Goal: Task Accomplishment & Management: Manage account settings

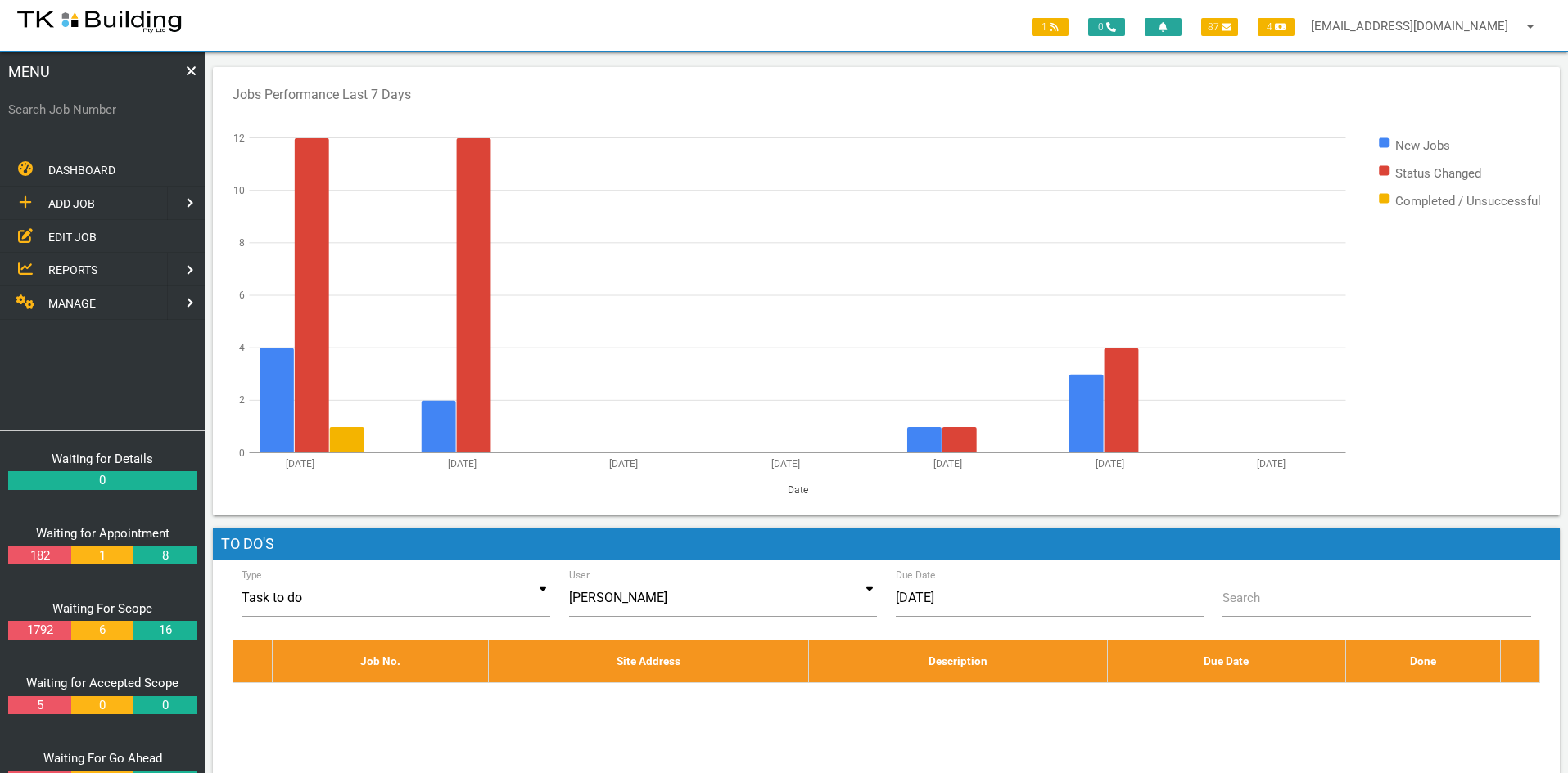
click at [76, 235] on span "EDIT JOB" at bounding box center [72, 236] width 48 height 13
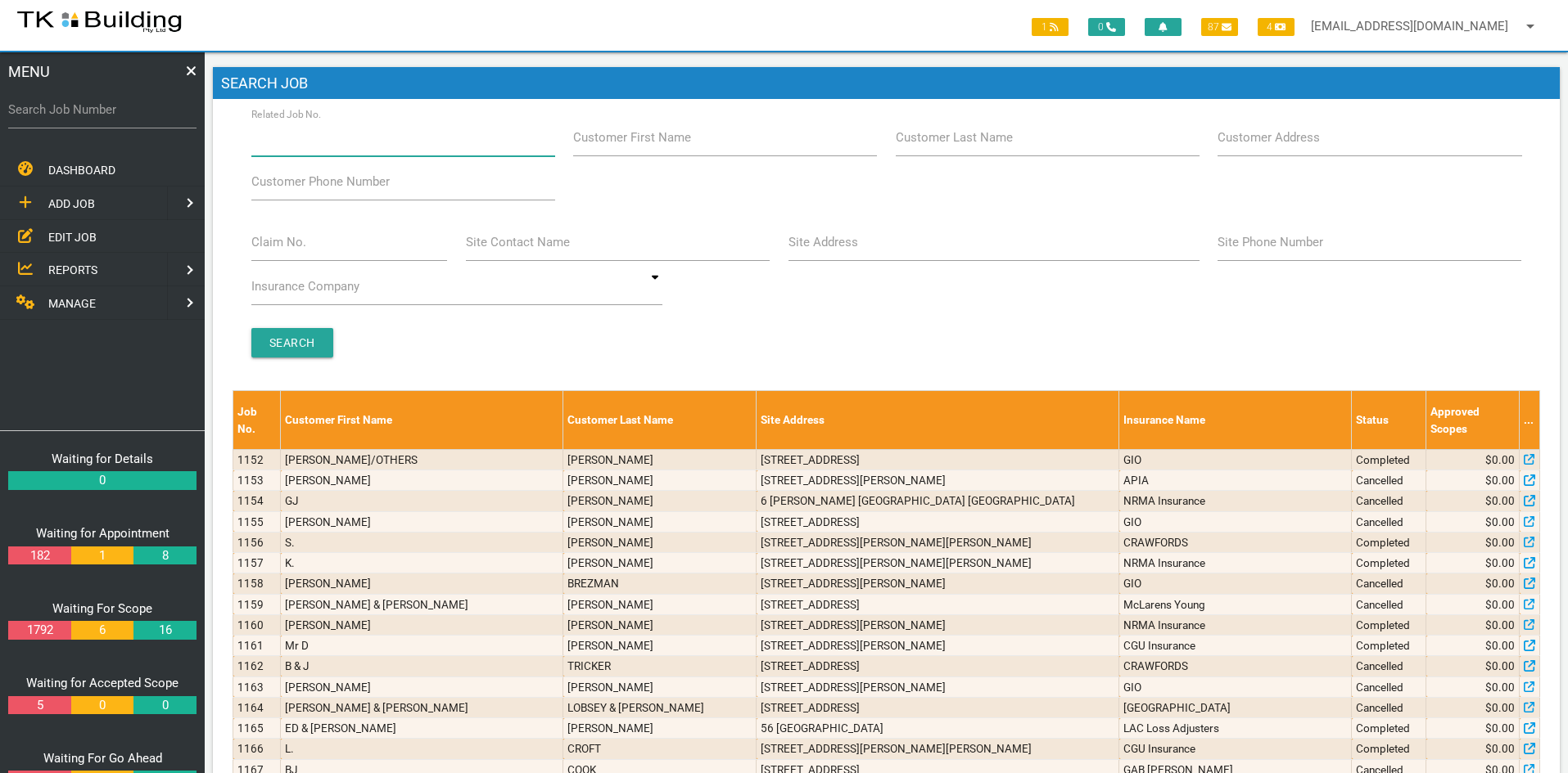
click at [360, 141] on input "Related Job No." at bounding box center [402, 137] width 304 height 38
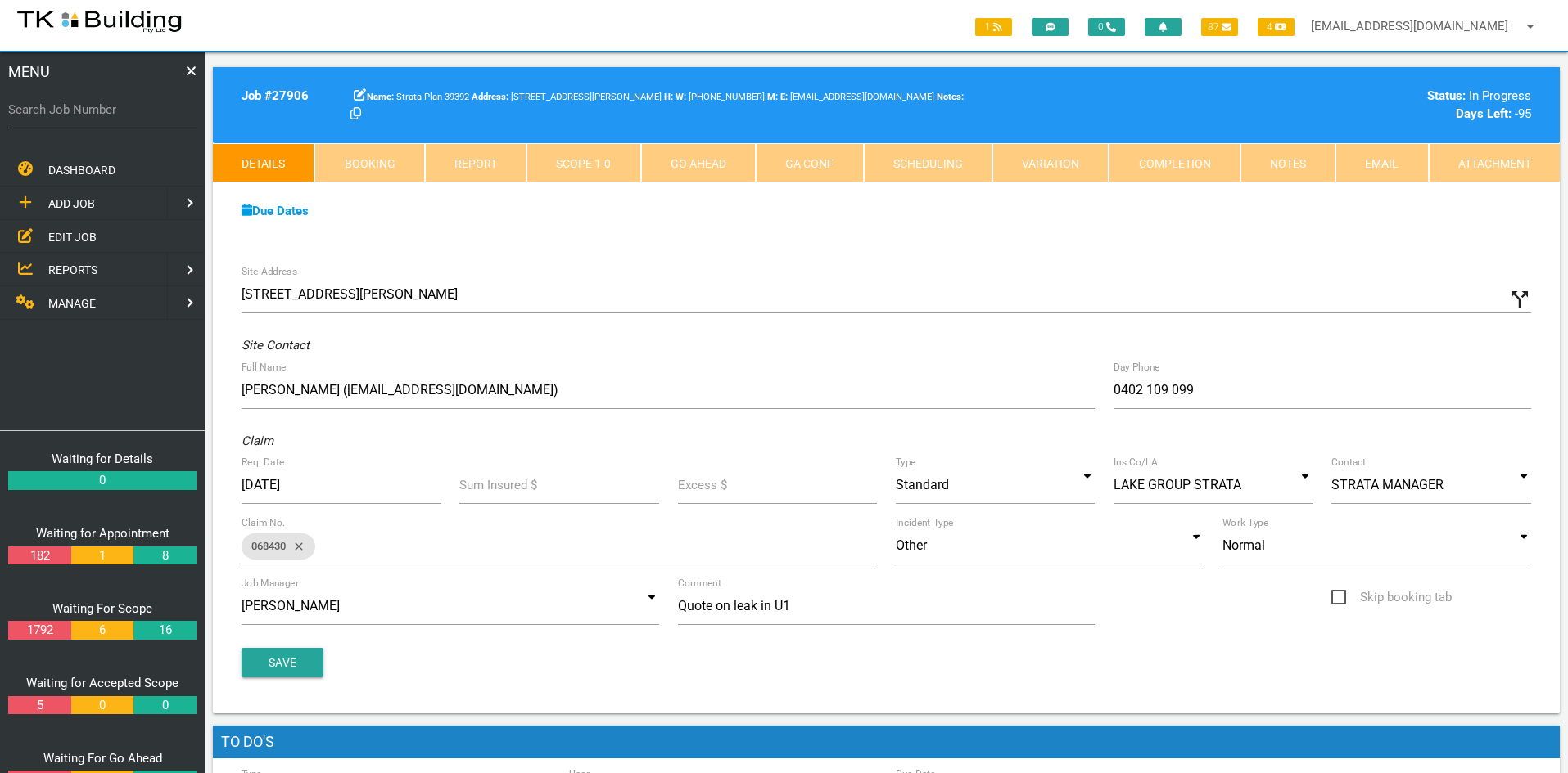
click at [708, 266] on div "Site Address [STREET_ADDRESS][PERSON_NAME] call_split Custom Address Street [GE…" at bounding box center [886, 484] width 1347 height 458
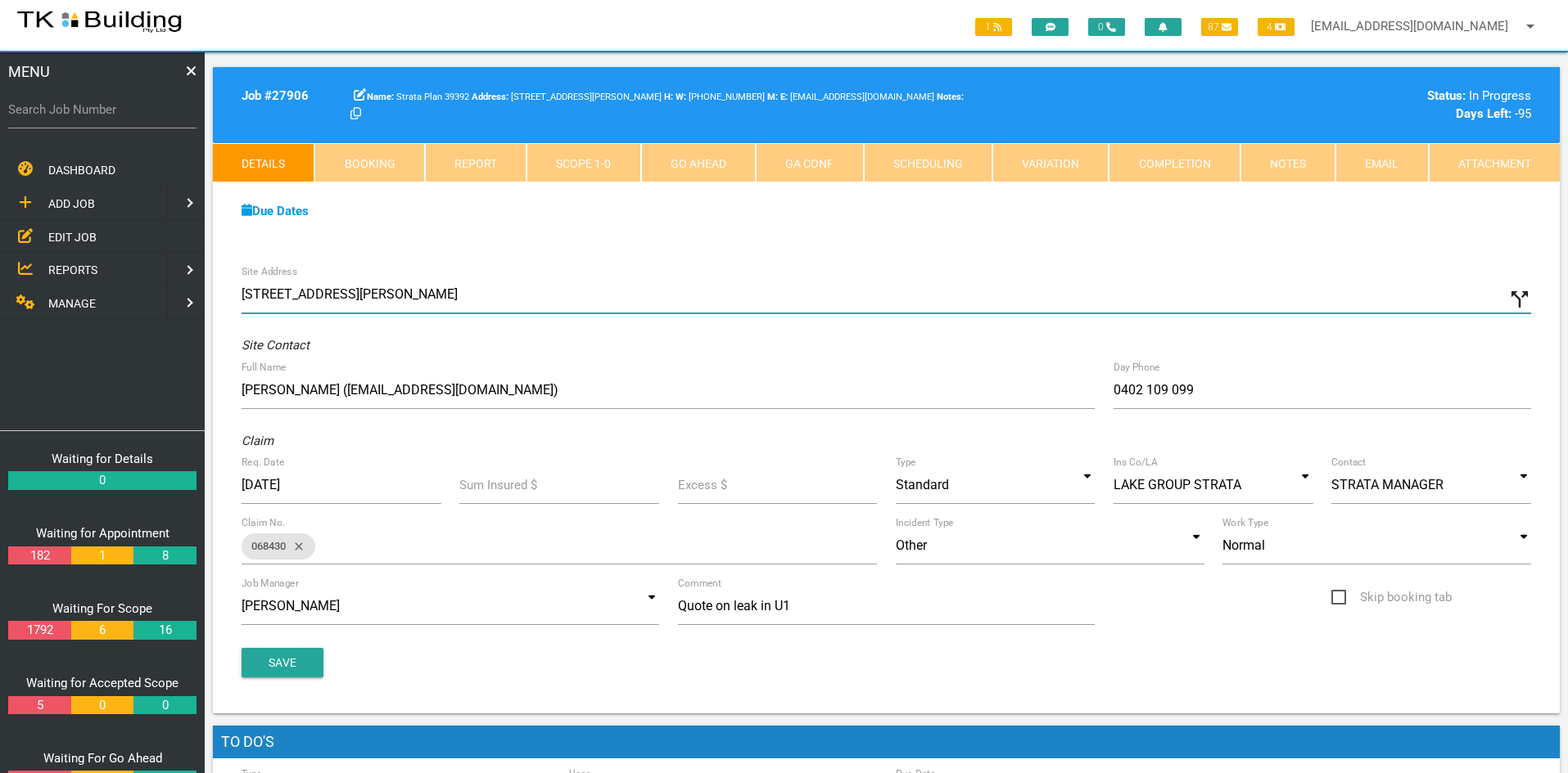
click at [954, 279] on input "[STREET_ADDRESS][PERSON_NAME]" at bounding box center [886, 295] width 1289 height 38
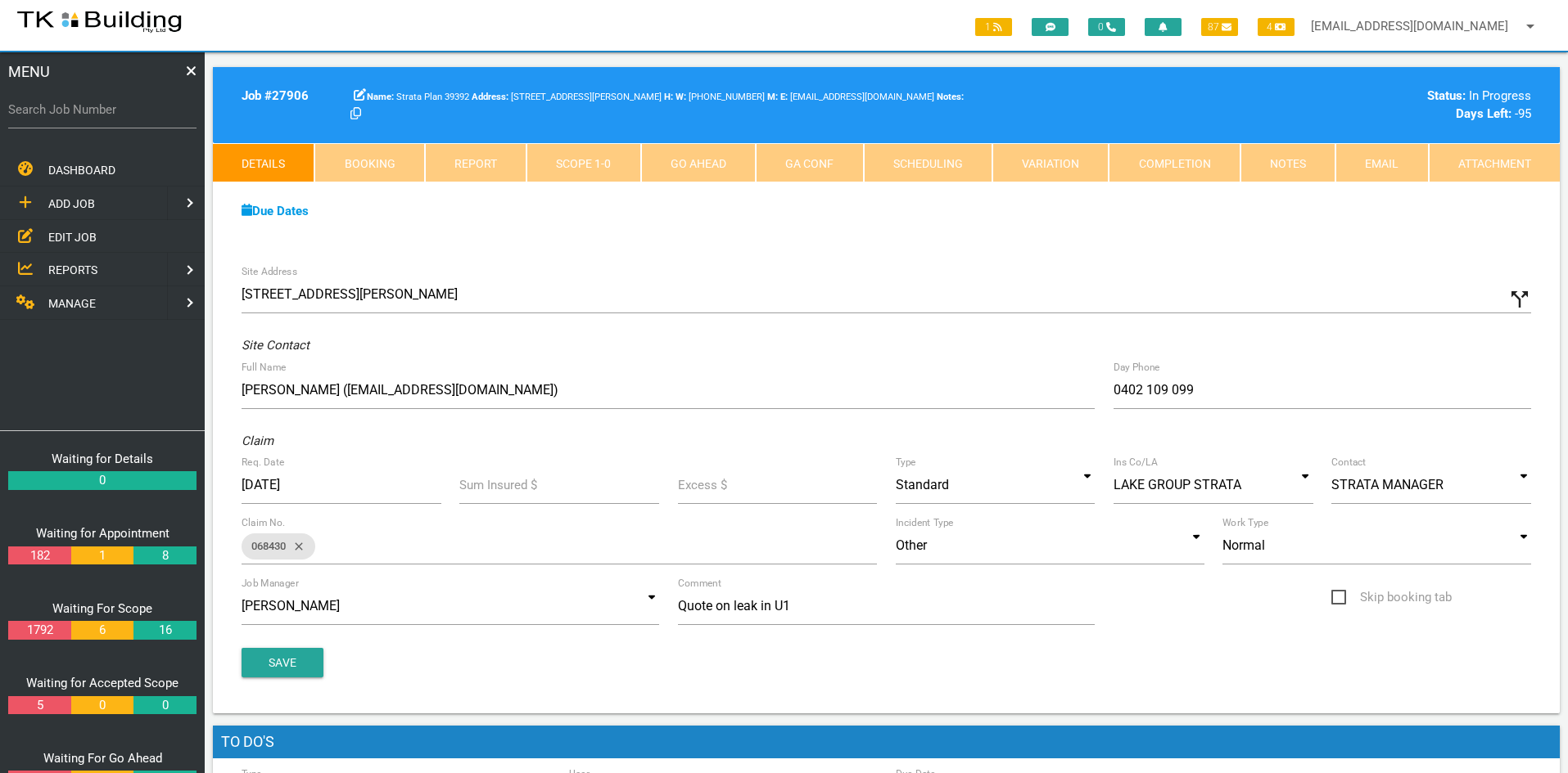
click at [64, 232] on span "EDIT JOB" at bounding box center [72, 236] width 48 height 13
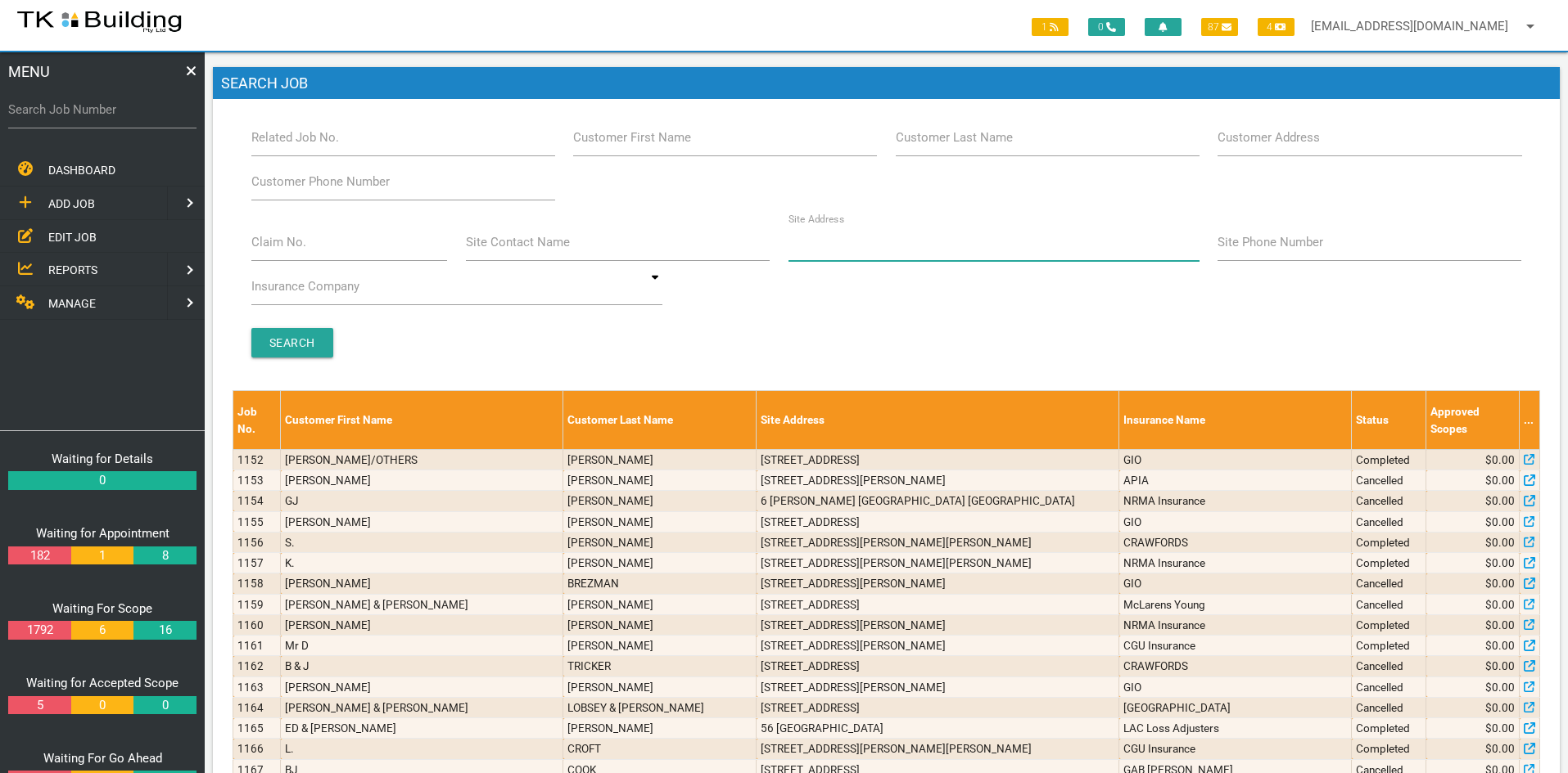
click at [871, 245] on input "Site Address" at bounding box center [994, 242] width 411 height 38
type input "victoria"
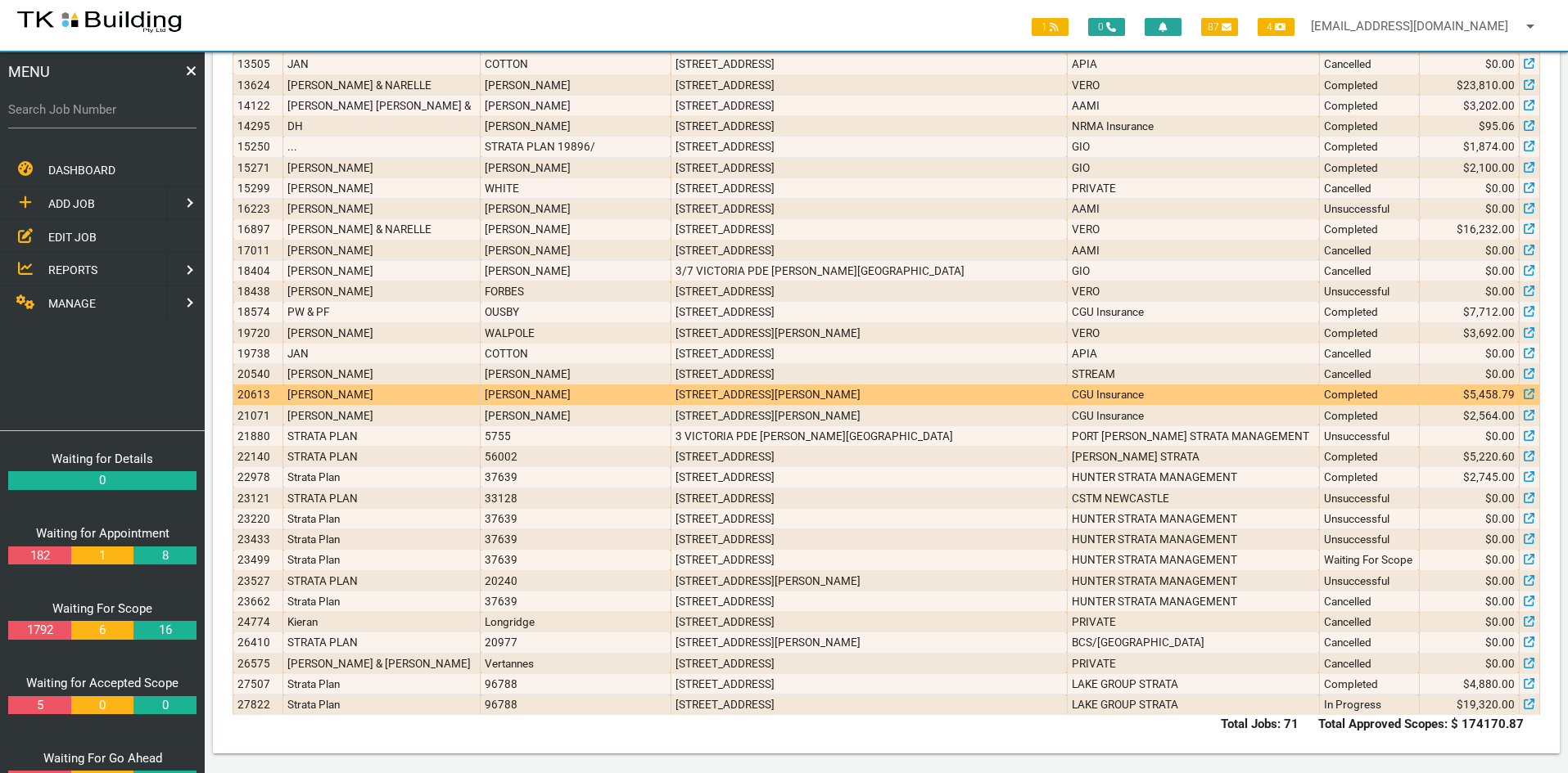
scroll to position [1186, 0]
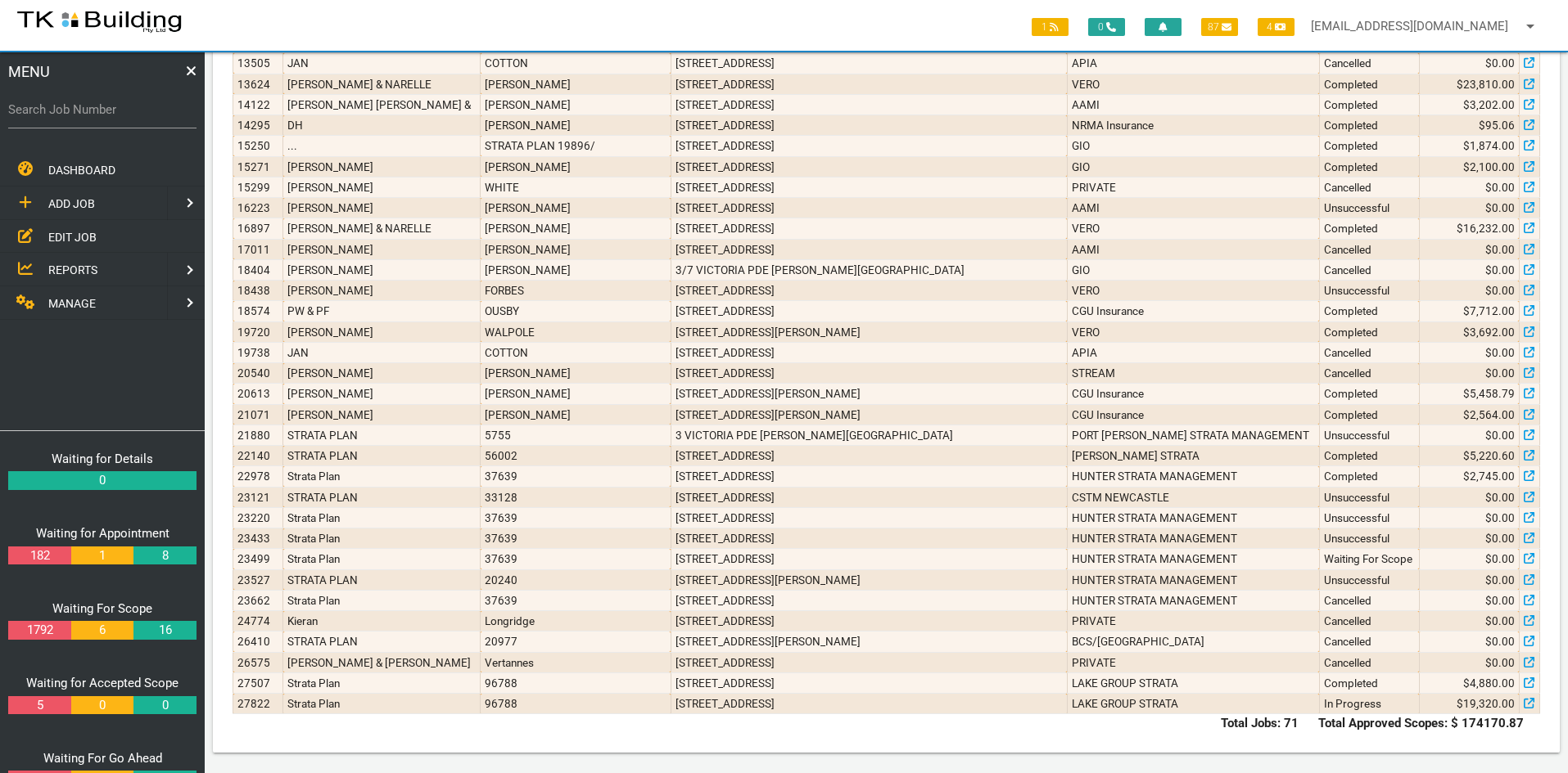
click at [80, 234] on span "EDIT JOB" at bounding box center [72, 236] width 48 height 13
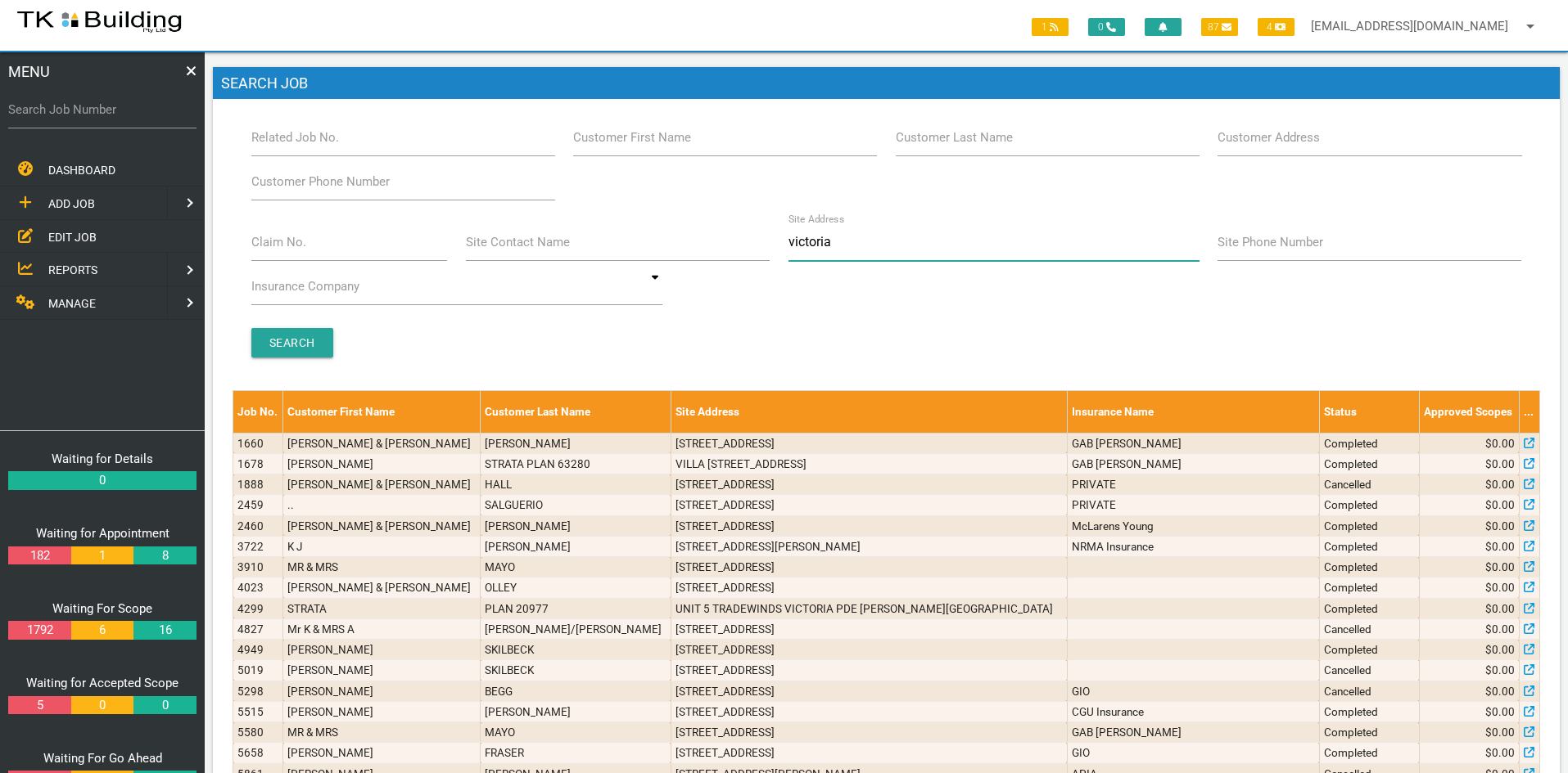
drag, startPoint x: 873, startPoint y: 243, endPoint x: 763, endPoint y: 246, distance: 110.0
click at [763, 246] on div "Claim No. Site Contact Name Site Address victoria Site Phone Number Insurance C…" at bounding box center [886, 267] width 1289 height 88
click at [340, 144] on input "Related Job No." at bounding box center [402, 137] width 304 height 38
type input "27641"
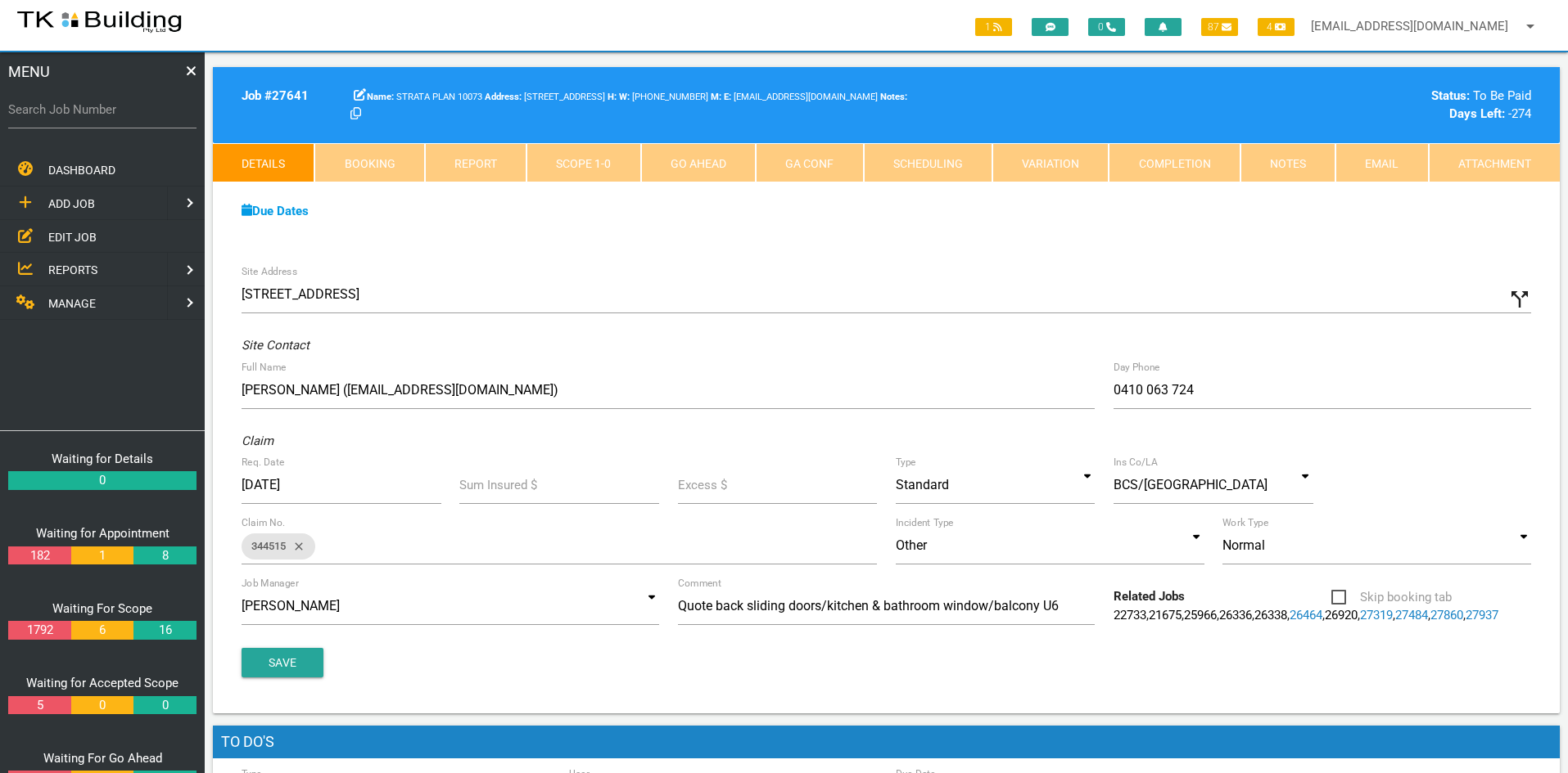
click at [71, 230] on span "EDIT JOB" at bounding box center [72, 236] width 48 height 13
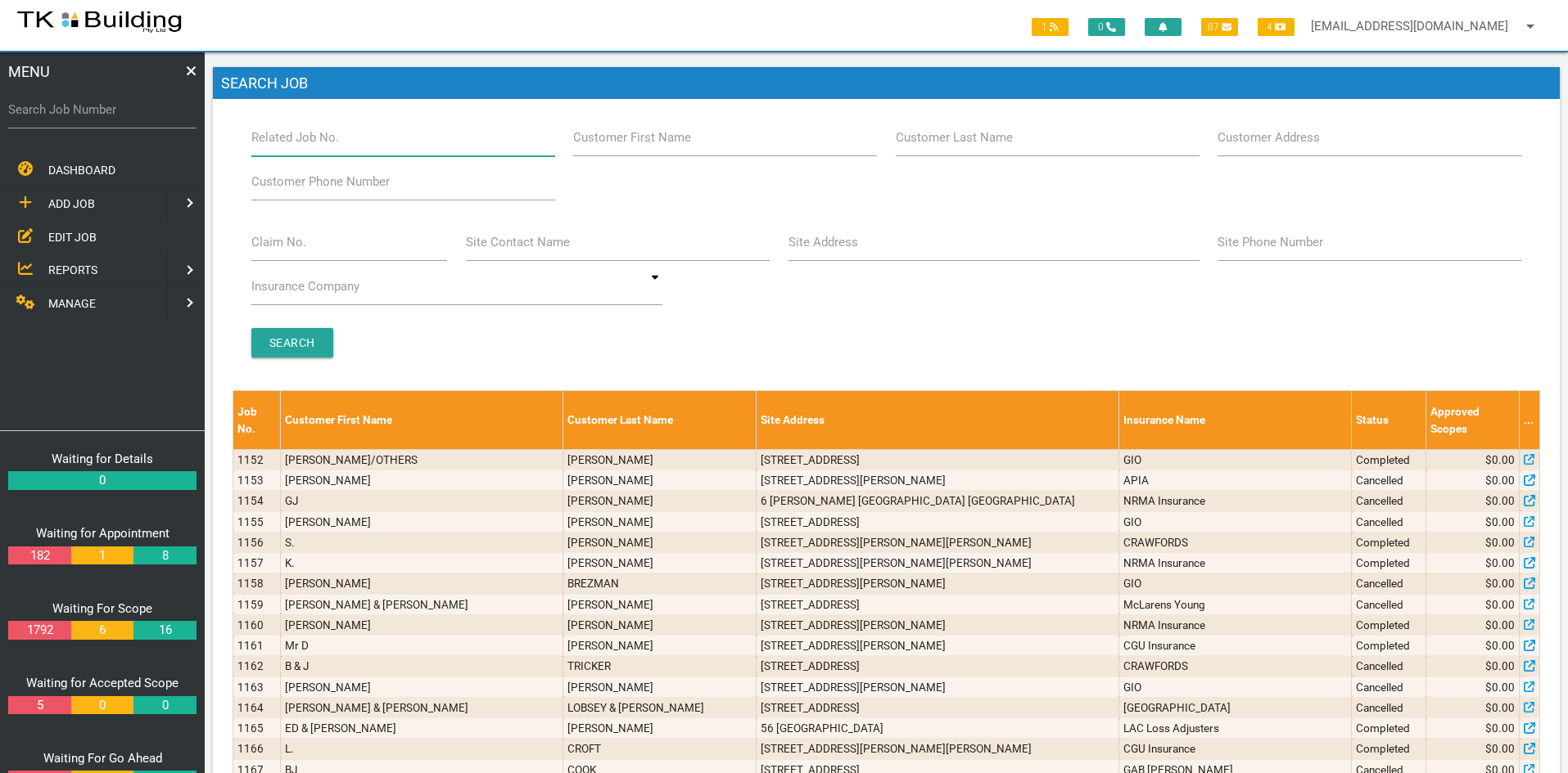
click at [357, 146] on input "Related Job No." at bounding box center [402, 137] width 304 height 38
type input "26102"
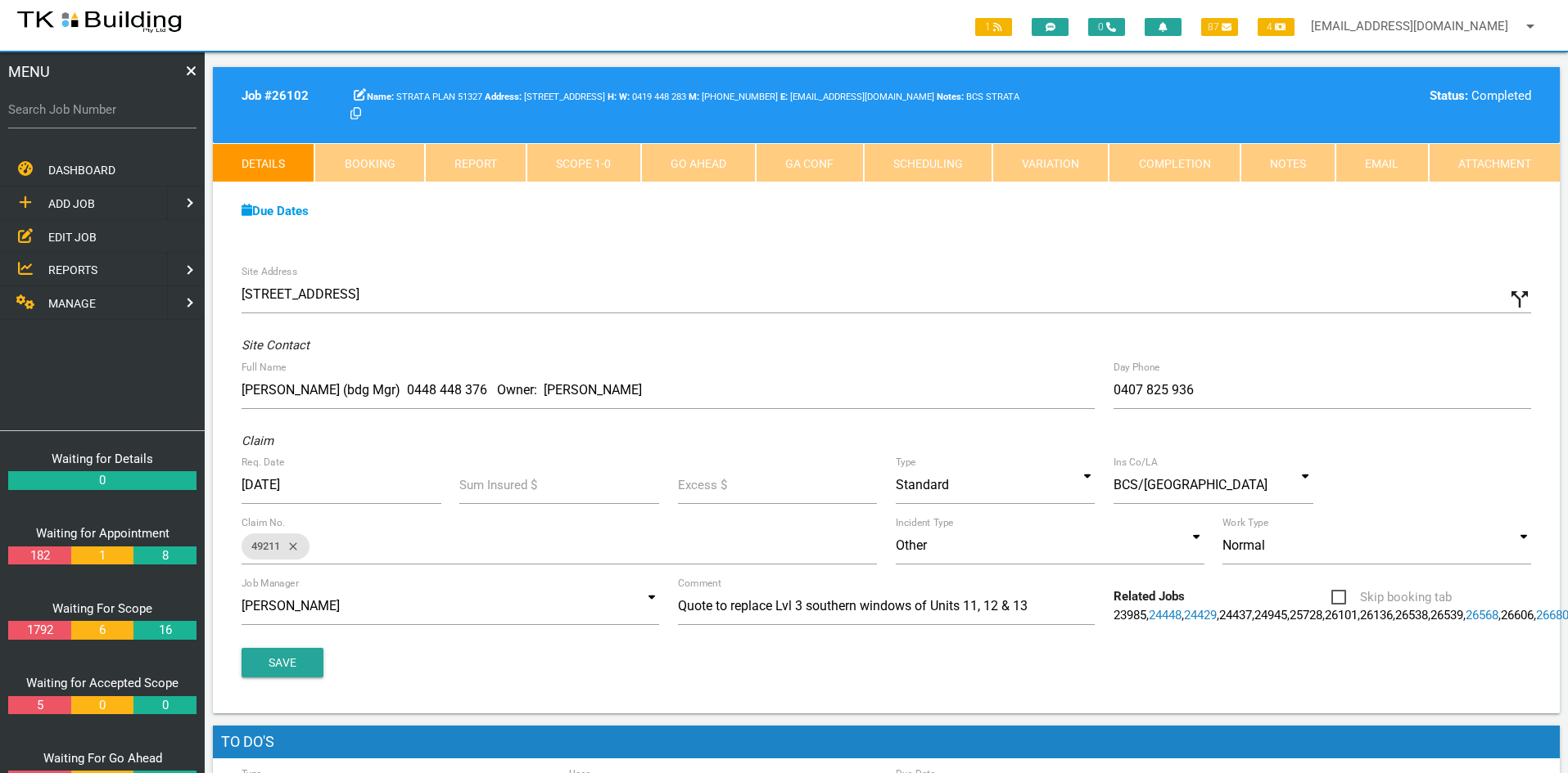
click at [70, 232] on span "EDIT JOB" at bounding box center [72, 236] width 48 height 13
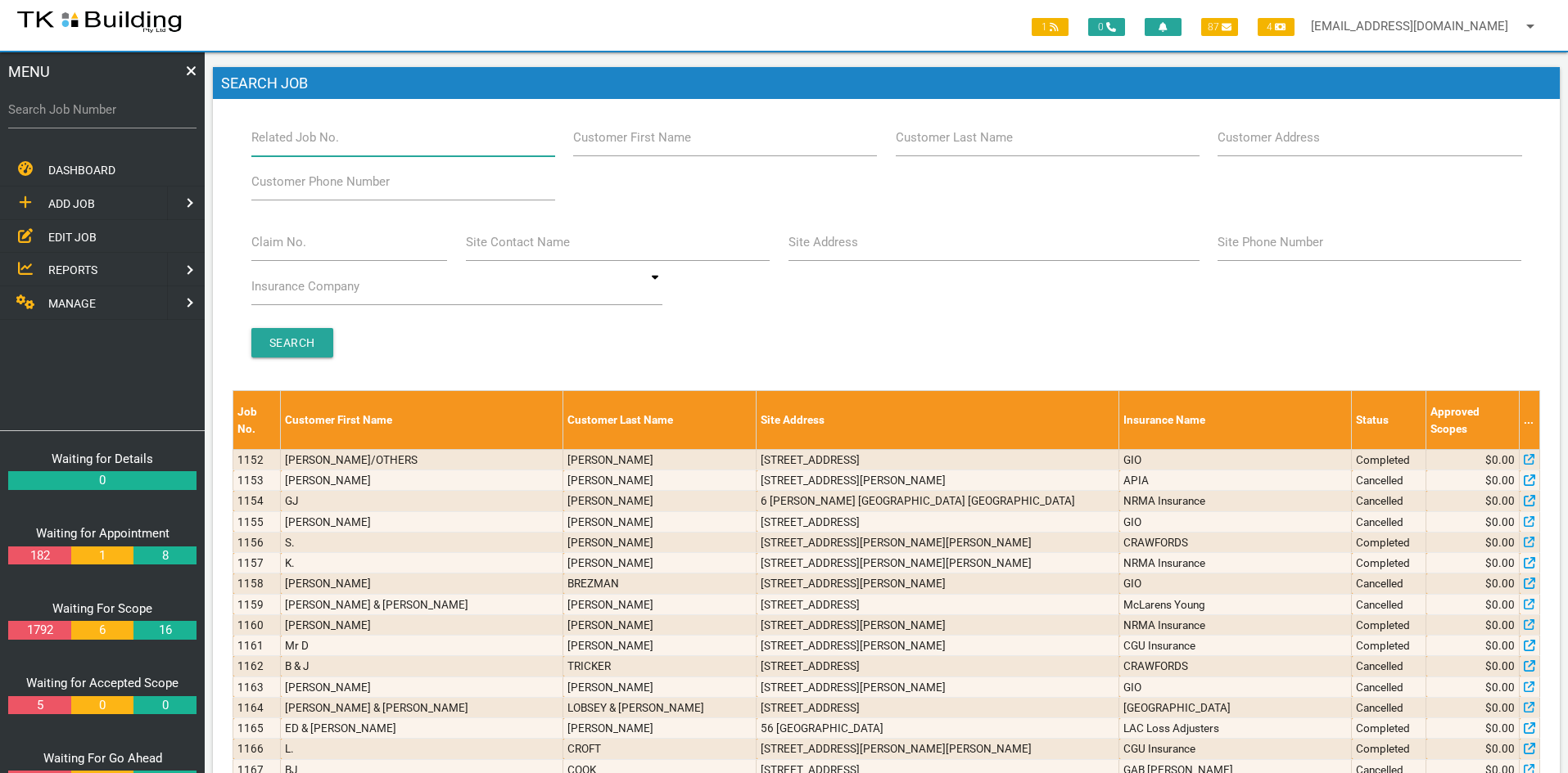
click at [387, 145] on input "Related Job No." at bounding box center [402, 137] width 304 height 38
type input "27750"
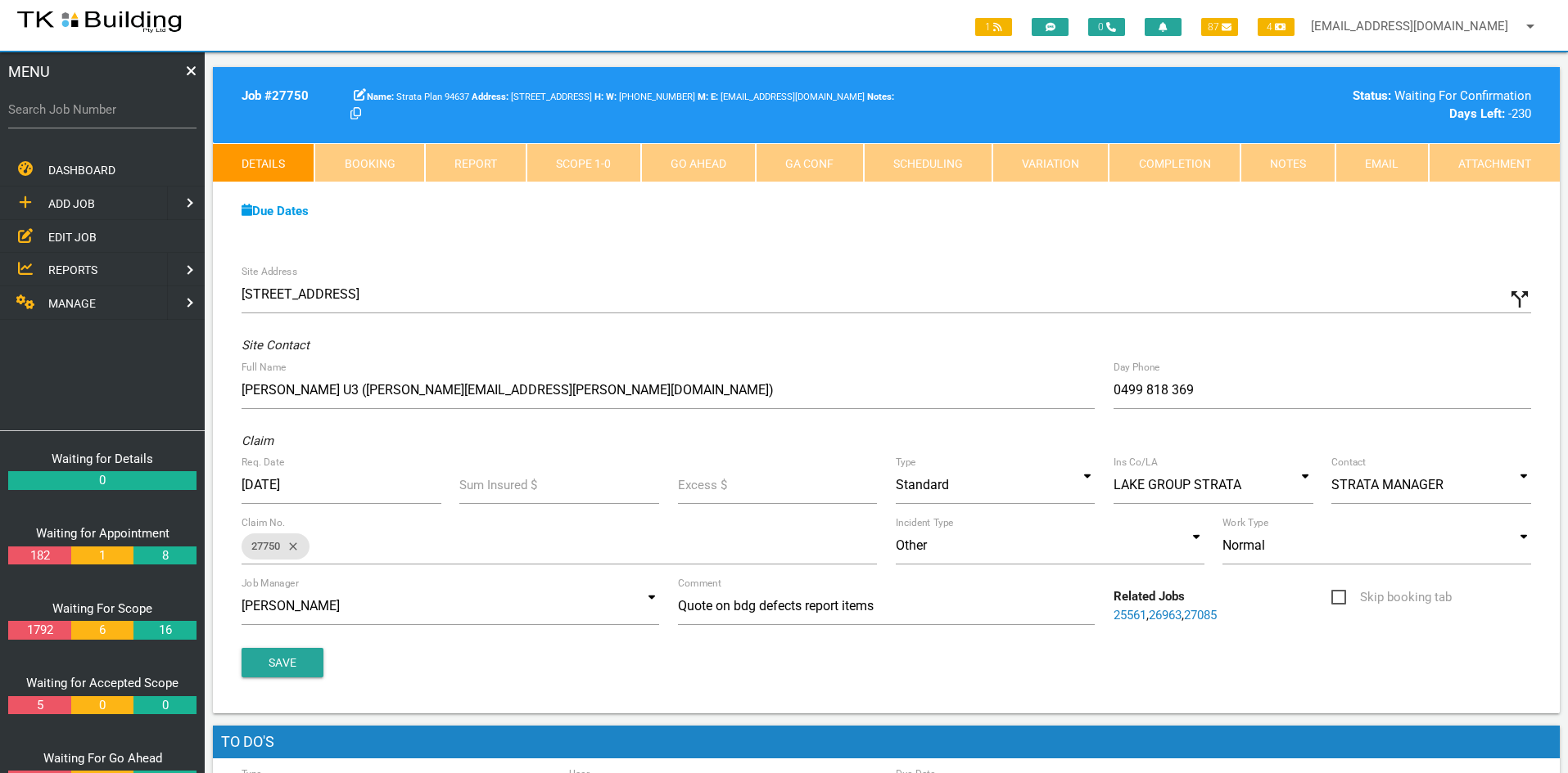
click at [666, 233] on div "Due Dates Waiting for Appointment From [DATE] To [DATE] Waiting For Scope From …" at bounding box center [886, 219] width 1347 height 74
click at [815, 274] on div "Site Address [STREET_ADDRESS] call_split Custom Address Street [GEOGRAPHIC_DATA…" at bounding box center [886, 484] width 1347 height 458
click at [1284, 164] on link "Notes" at bounding box center [1287, 163] width 95 height 40
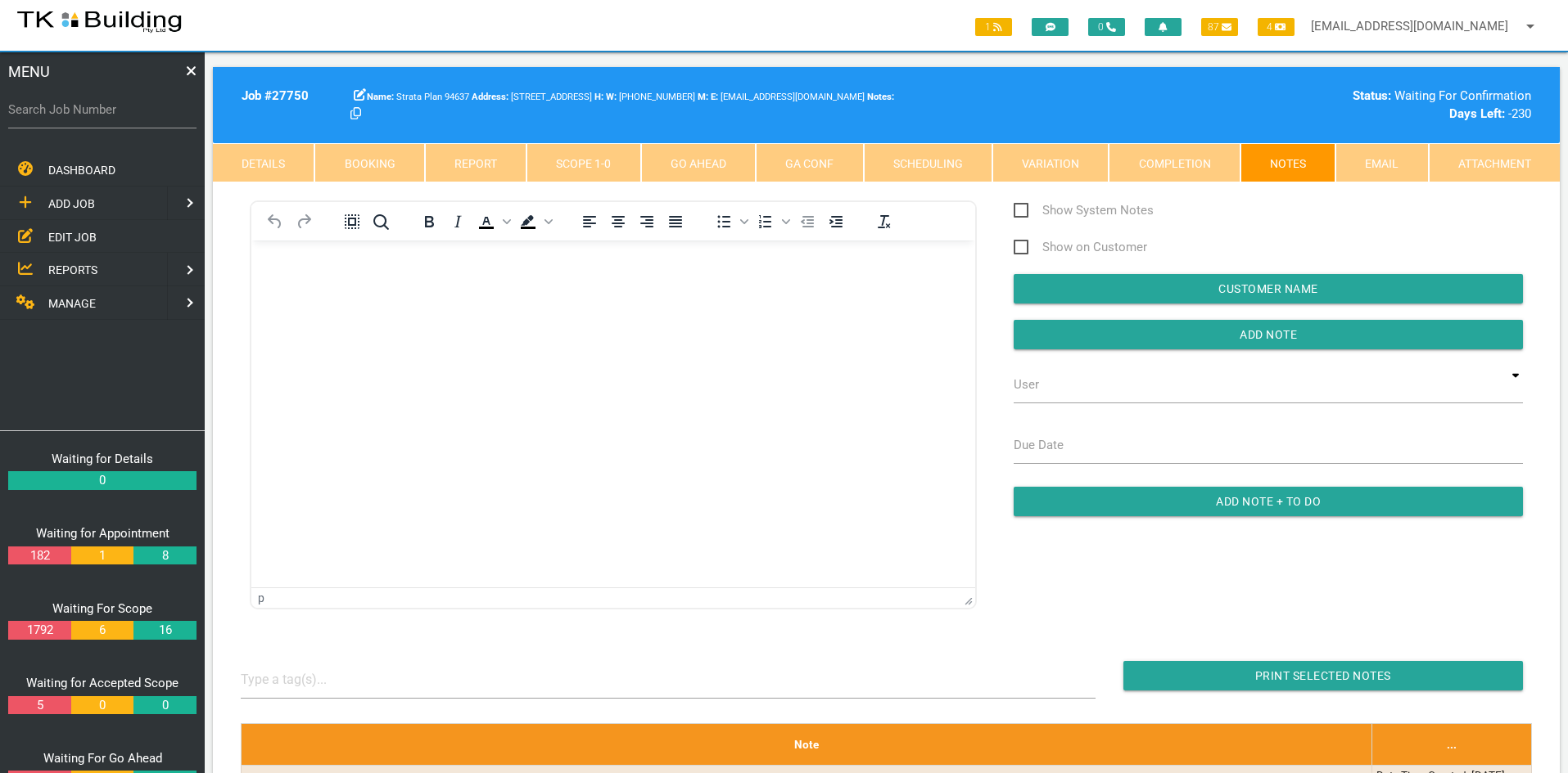
click at [590, 315] on html at bounding box center [613, 277] width 724 height 74
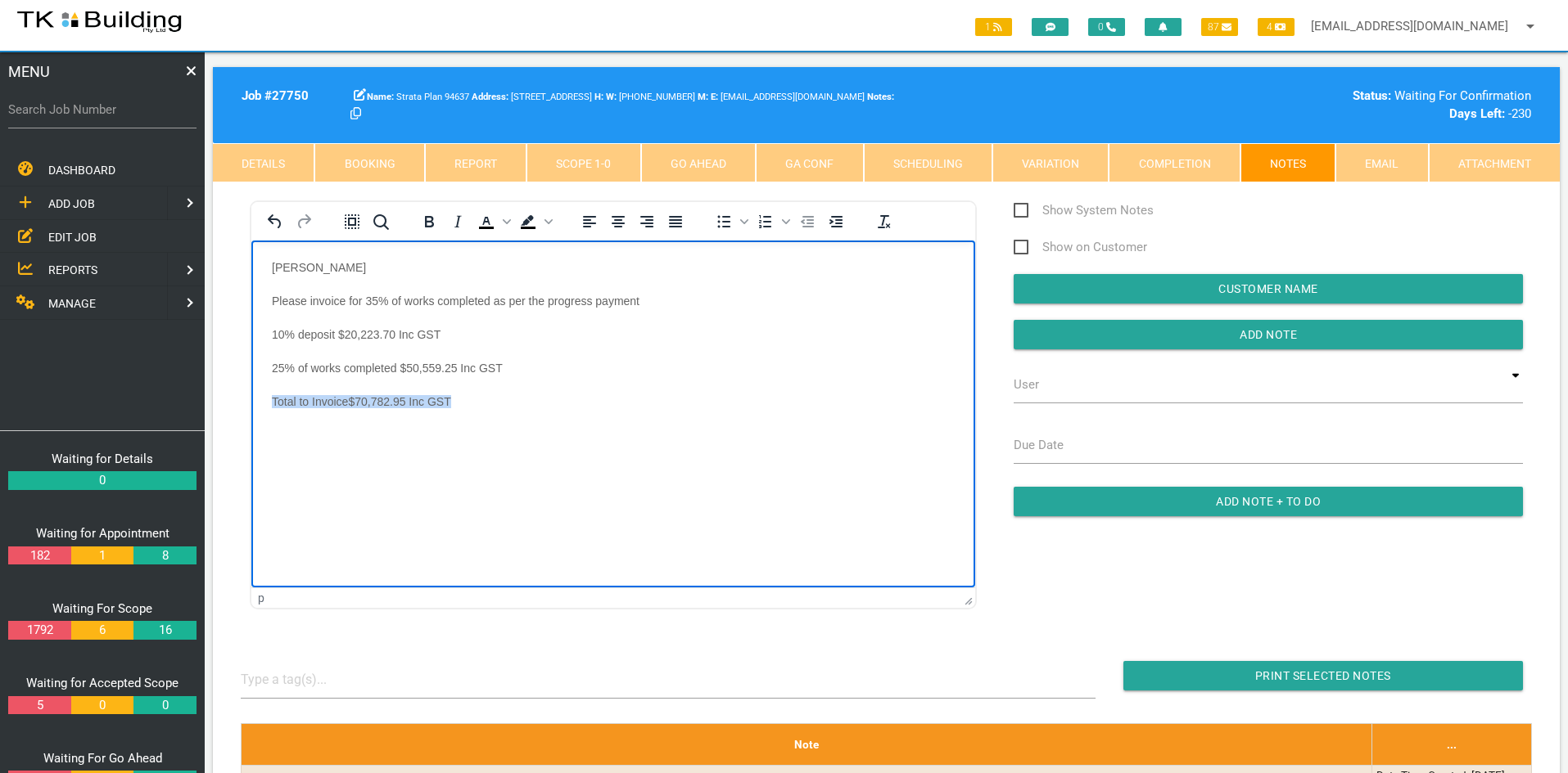
drag, startPoint x: 271, startPoint y: 403, endPoint x: 464, endPoint y: 401, distance: 193.0
click at [464, 401] on body "[PERSON_NAME] Please invoice for 35% of works completed as per the progress pay…" at bounding box center [613, 355] width 724 height 188
click at [484, 219] on icon "Text color Black" at bounding box center [485, 220] width 7 height 8
click at [532, 409] on body "[PERSON_NAME] Please invoice for 35% of works completed as per the progress pay…" at bounding box center [613, 355] width 724 height 188
click at [453, 421] on body "[PERSON_NAME] Please invoice for 35% of works completed as per the progress pay…" at bounding box center [613, 355] width 724 height 188
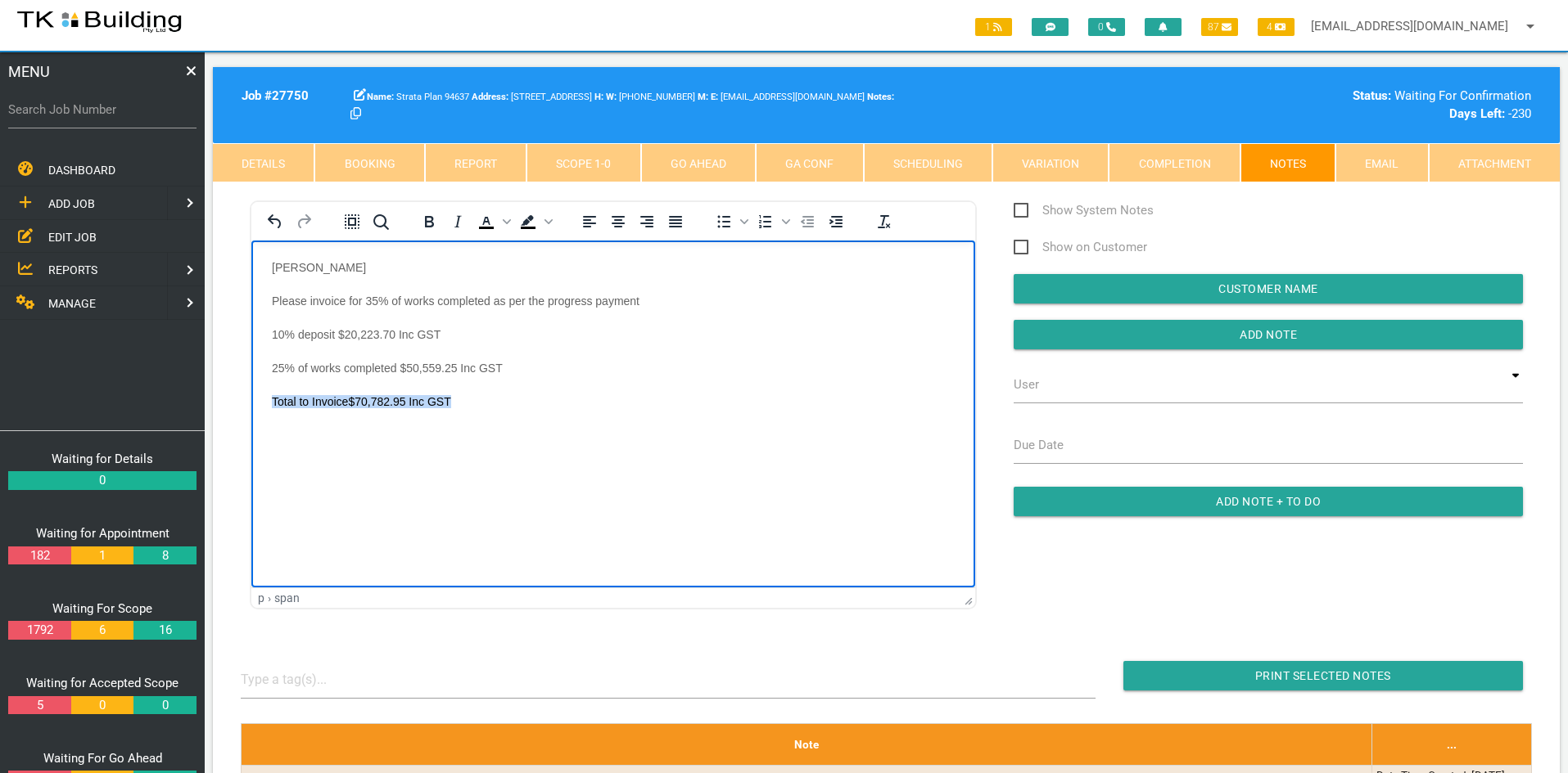
drag, startPoint x: 267, startPoint y: 401, endPoint x: 458, endPoint y: 398, distance: 191.0
click at [458, 398] on body "[PERSON_NAME] Please invoice for 35% of works completed as per the progress pay…" at bounding box center [613, 355] width 724 height 188
click at [425, 221] on icon "Bold" at bounding box center [429, 221] width 20 height 20
click at [529, 450] on html "[PERSON_NAME] Please invoice for 35% of works completed as per the progress pay…" at bounding box center [613, 344] width 724 height 209
click at [367, 299] on p "Please invoice for 35% of works completed as per the progress payment" at bounding box center [613, 301] width 683 height 13
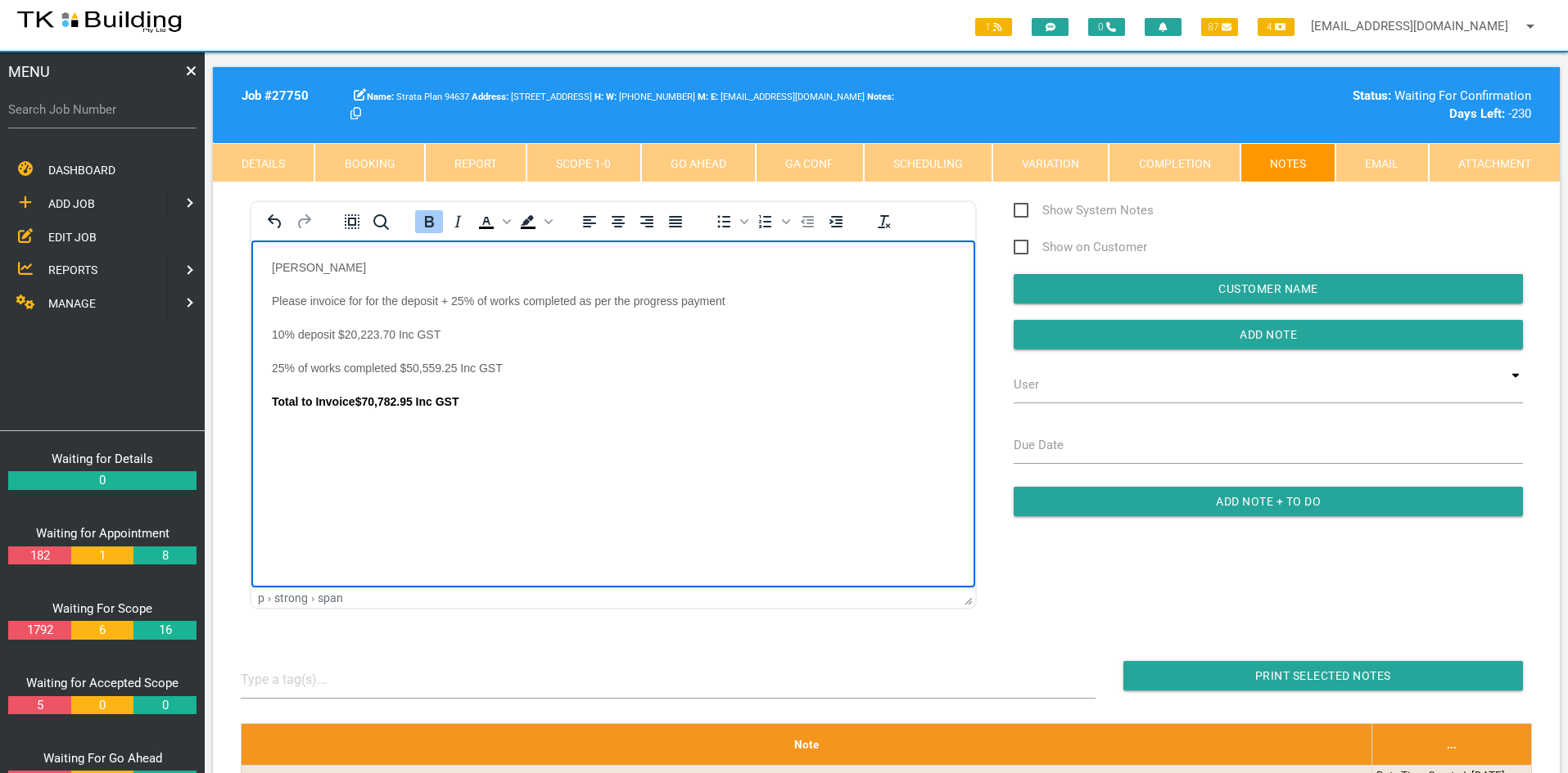
click at [525, 443] on body "[PERSON_NAME] Please invoice for for the deposit + 25% of works completed as pe…" at bounding box center [613, 355] width 724 height 188
drag, startPoint x: 269, startPoint y: 436, endPoint x: 339, endPoint y: 435, distance: 70.0
click at [339, 435] on body "[PERSON_NAME] Please invoice for for the deposit + 25% of works completed as pe…" at bounding box center [613, 372] width 724 height 221
drag, startPoint x: 428, startPoint y: 216, endPoint x: 179, endPoint y: 12, distance: 321.9
click at [428, 216] on icon "Bold" at bounding box center [429, 222] width 9 height 12
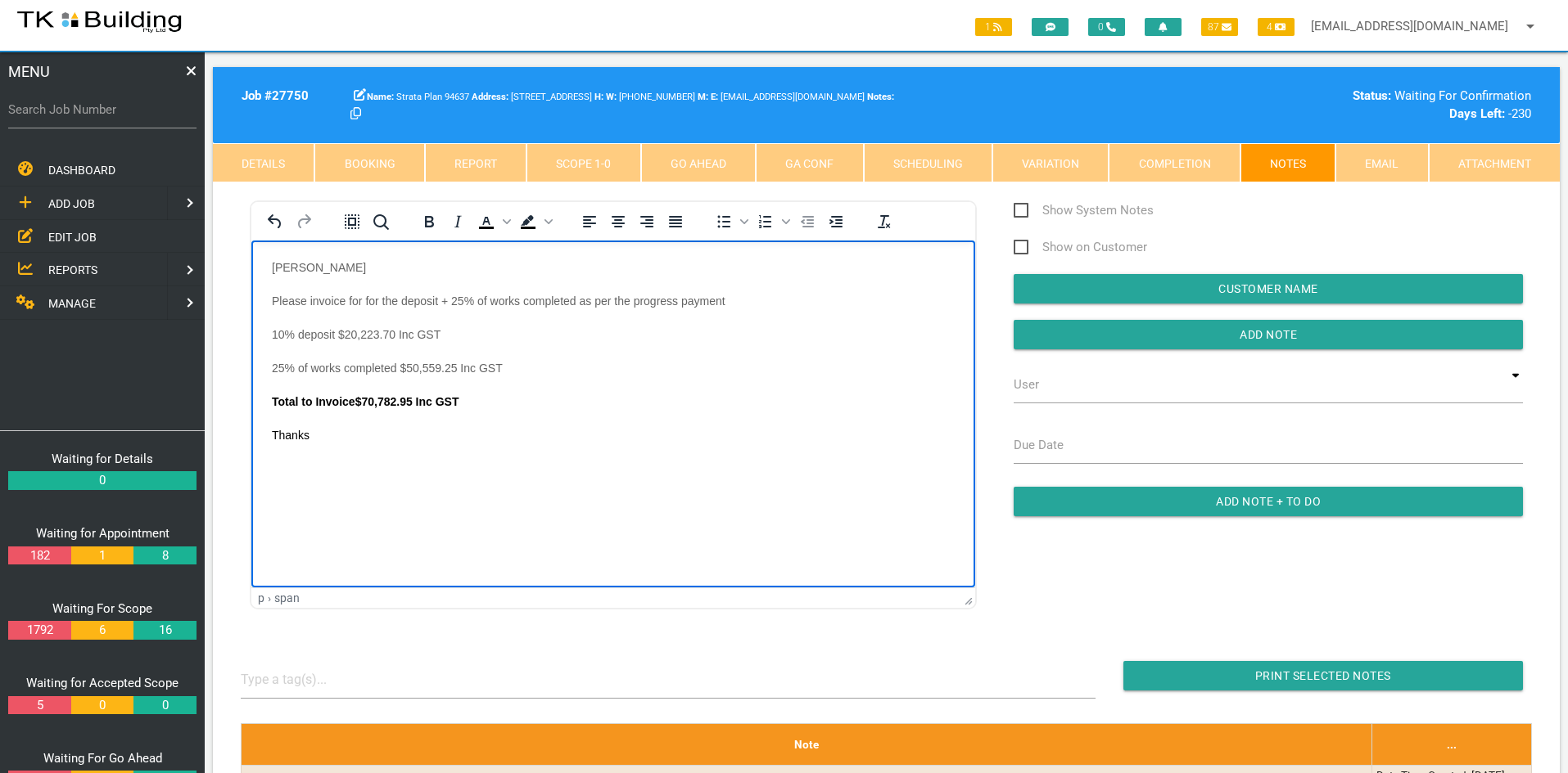
click at [416, 444] on body "[PERSON_NAME] Please invoice for for the deposit + 25% of works completed as pe…" at bounding box center [613, 372] width 724 height 221
drag, startPoint x: 269, startPoint y: 433, endPoint x: 318, endPoint y: 433, distance: 49.0
click at [318, 433] on body "[PERSON_NAME] Please invoice for for the deposit + 25% of works completed as pe…" at bounding box center [613, 372] width 724 height 221
click at [483, 225] on icon "Text color Black" at bounding box center [486, 221] width 20 height 20
click at [438, 473] on body "[PERSON_NAME] Please invoice for for the deposit + 25% of works completed as pe…" at bounding box center [613, 372] width 724 height 221
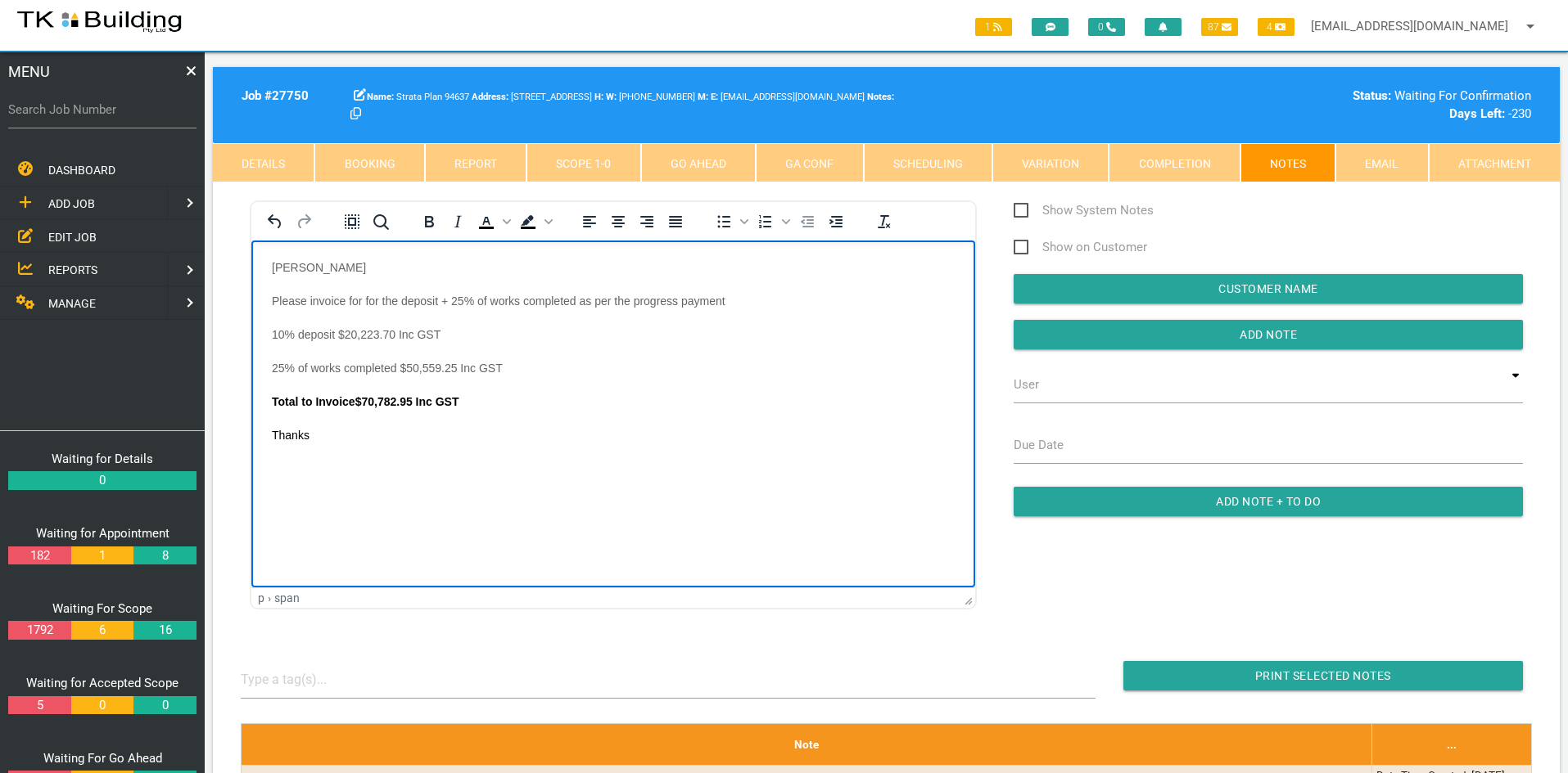
drag, startPoint x: 384, startPoint y: 493, endPoint x: 384, endPoint y: 526, distance: 33.0
click at [384, 483] on html "[PERSON_NAME] Please invoice for for the deposit + 25% of works completed as pe…" at bounding box center [613, 361] width 724 height 242
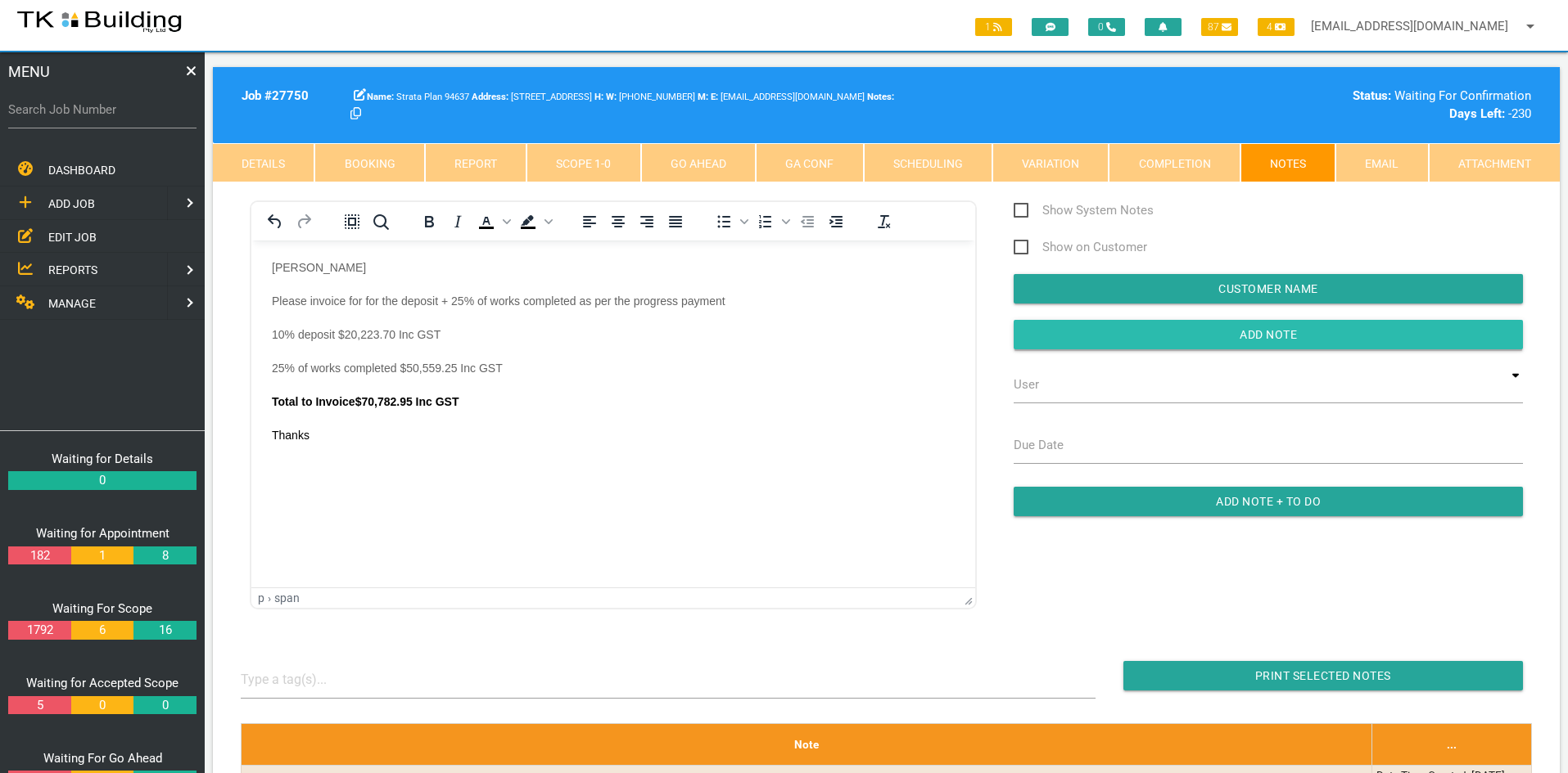
click at [1227, 333] on input "button" at bounding box center [1267, 335] width 509 height 30
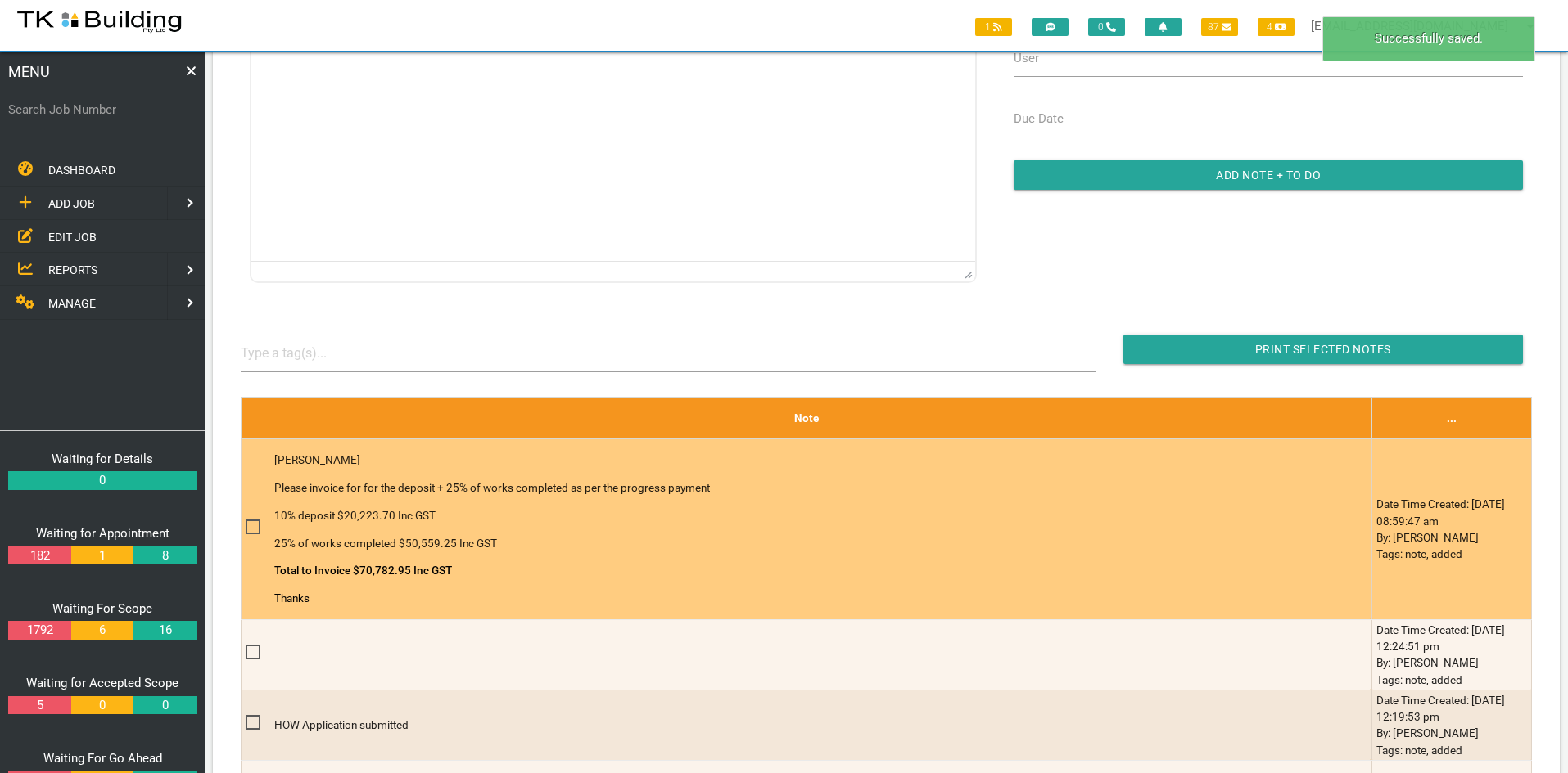
scroll to position [327, 0]
click at [255, 526] on span at bounding box center [259, 526] width 29 height 21
click at [255, 526] on input "checkbox" at bounding box center [250, 521] width 11 height 11
checkbox input "true"
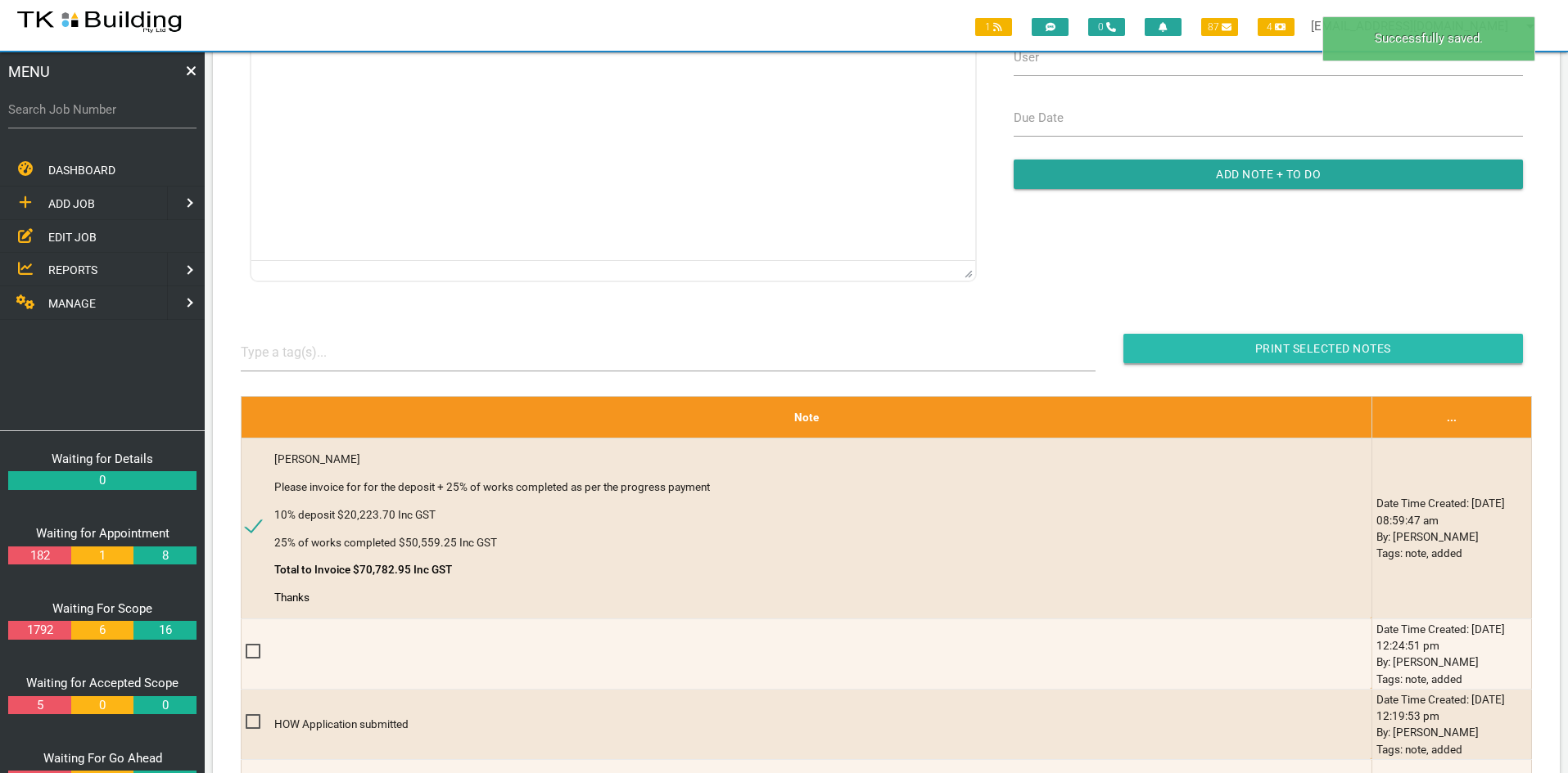
click at [1313, 350] on input "Print Selected Notes" at bounding box center [1323, 349] width 399 height 30
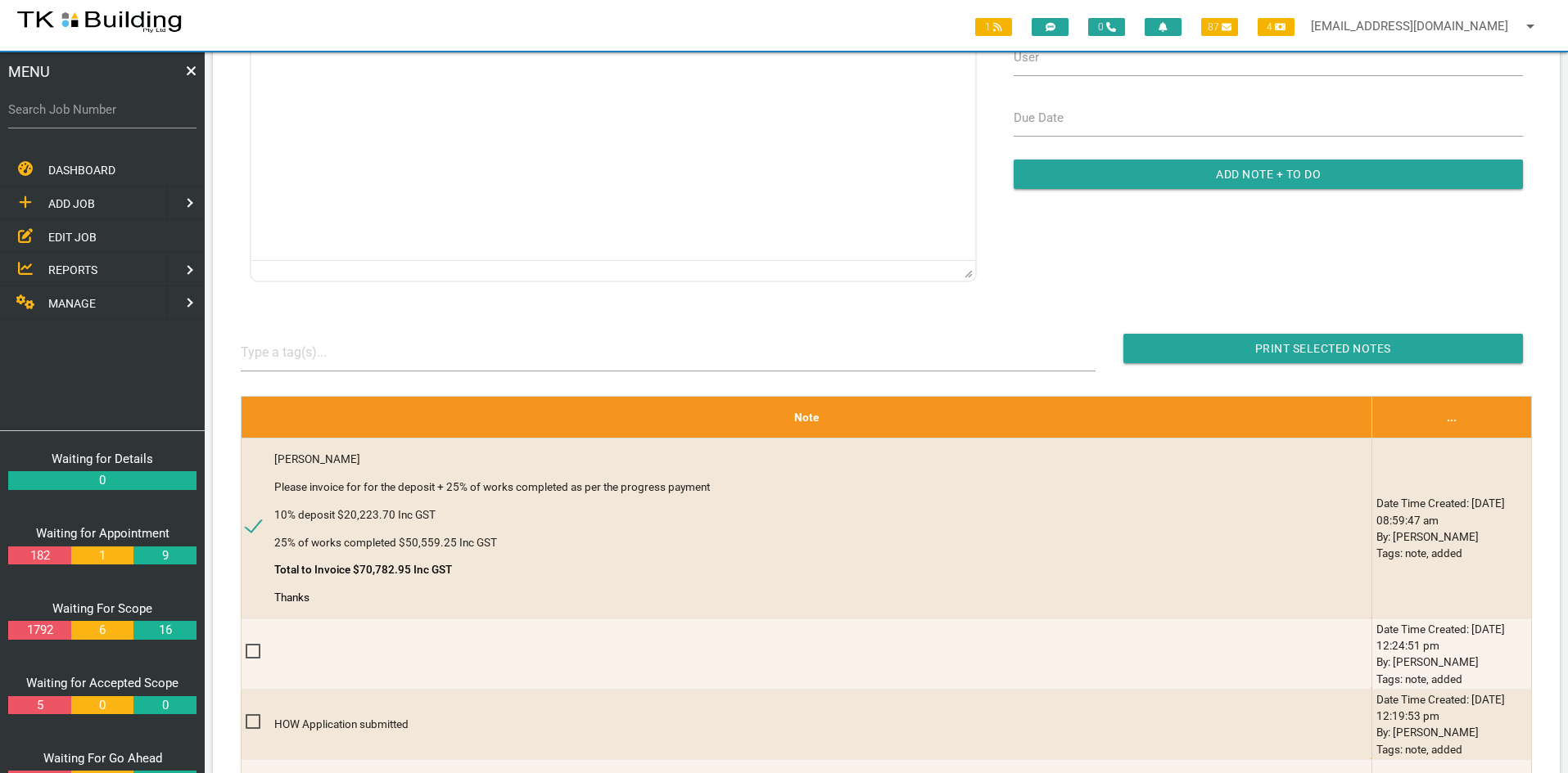
click at [57, 239] on span "EDIT JOB" at bounding box center [72, 236] width 48 height 13
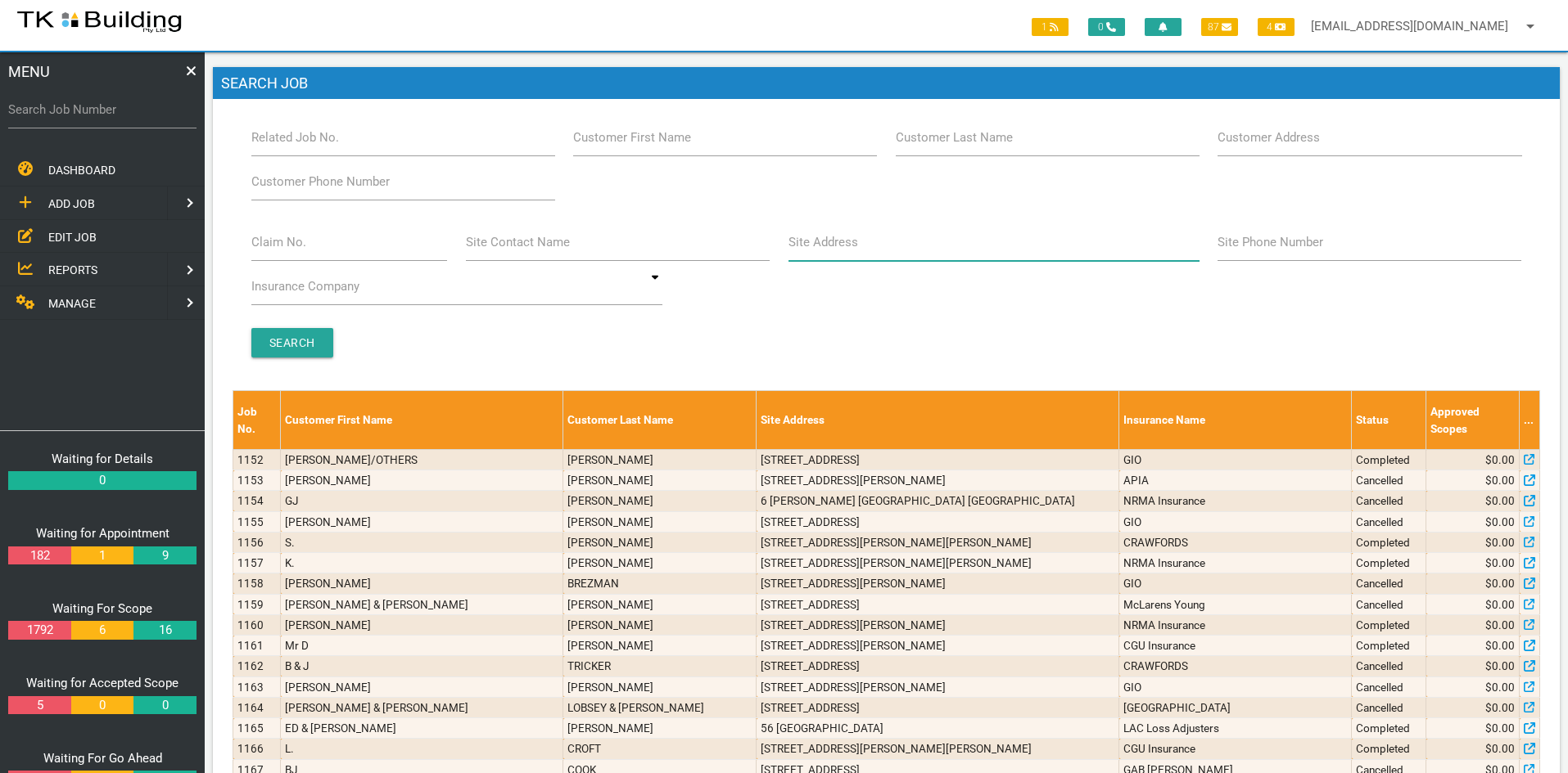
click at [885, 249] on input "Site Address" at bounding box center [994, 242] width 411 height 38
type input "[GEOGRAPHIC_DATA]"
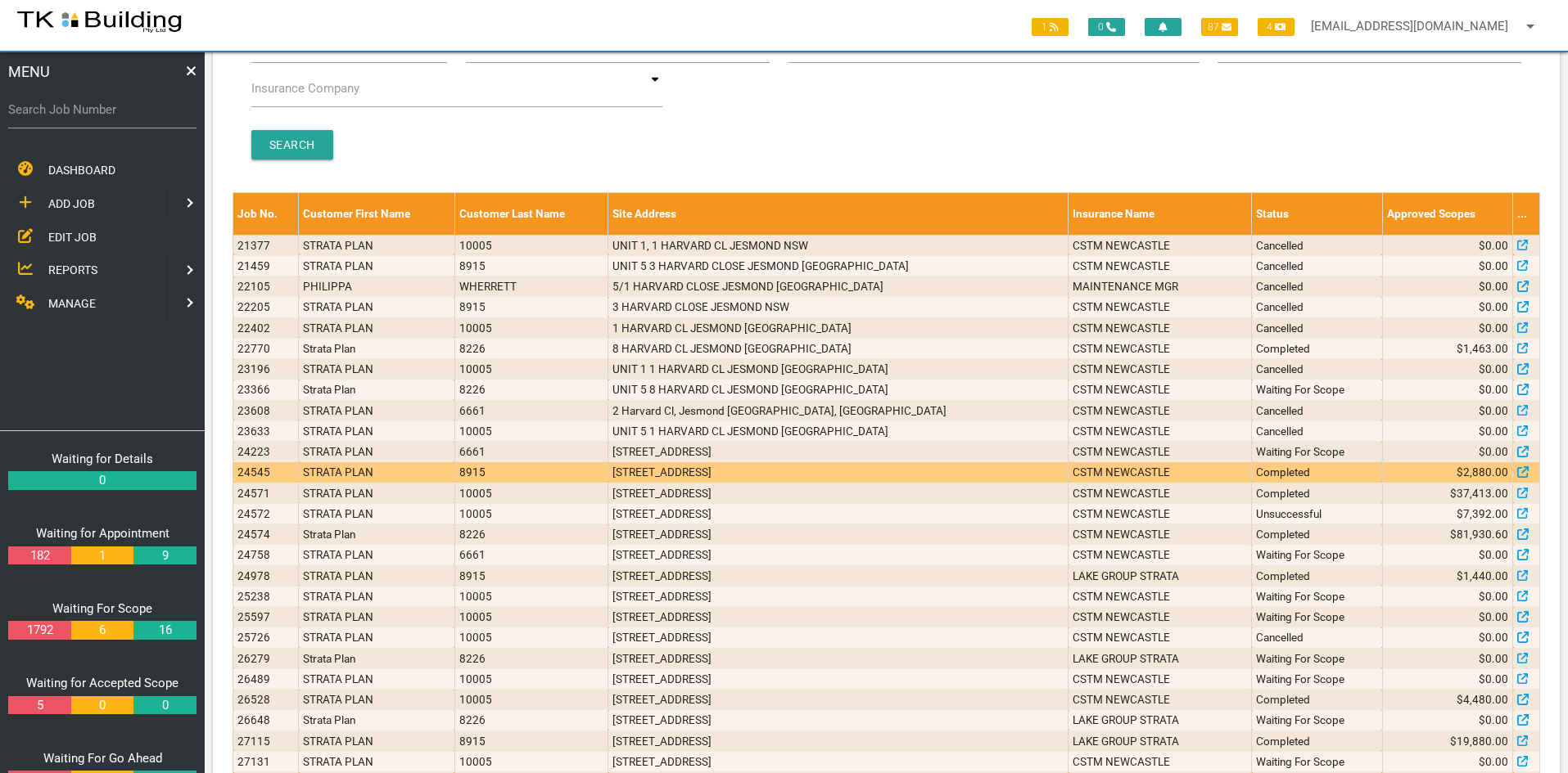
scroll to position [339, 0]
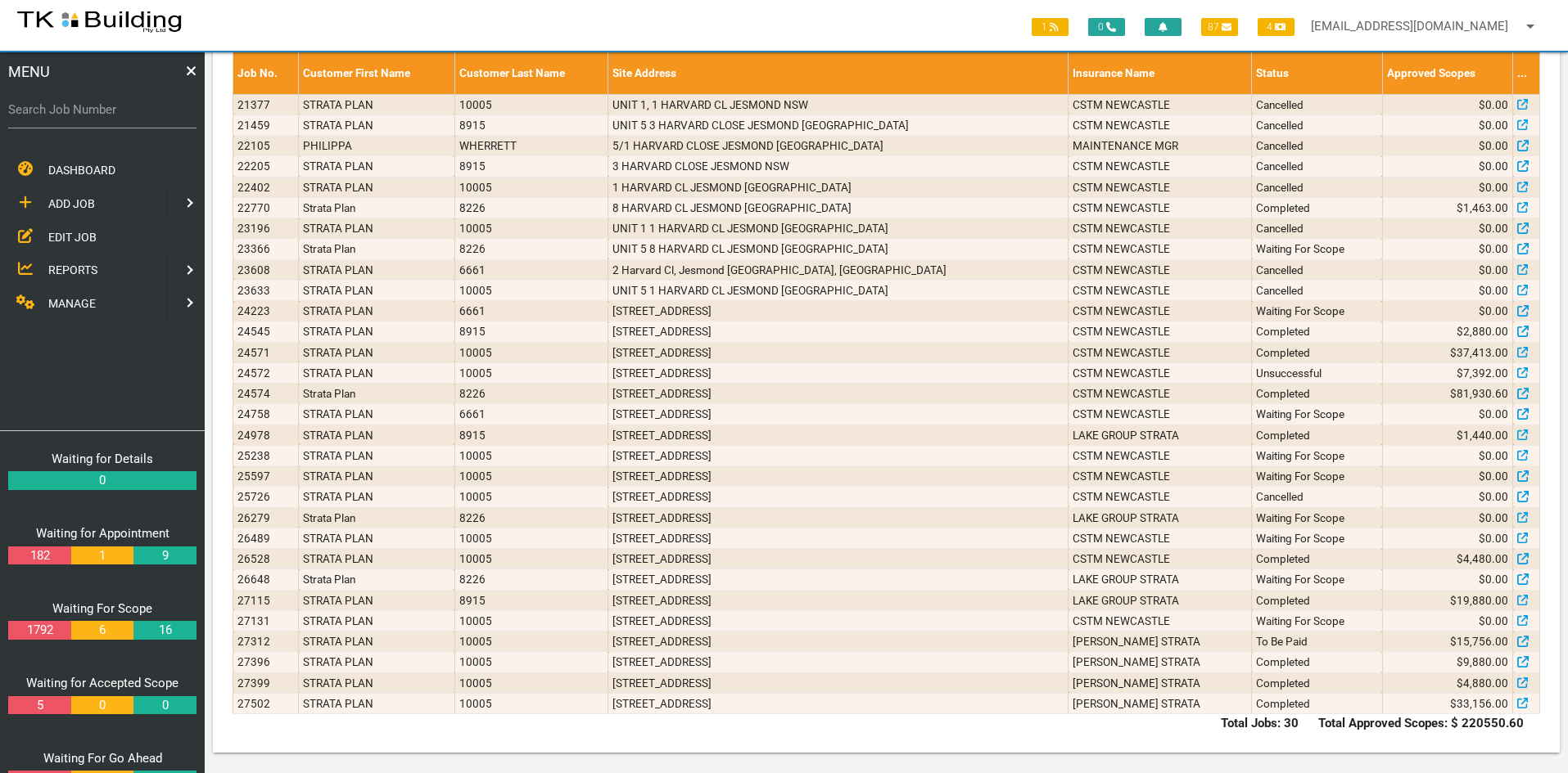
click at [88, 237] on span "EDIT JOB" at bounding box center [72, 236] width 48 height 13
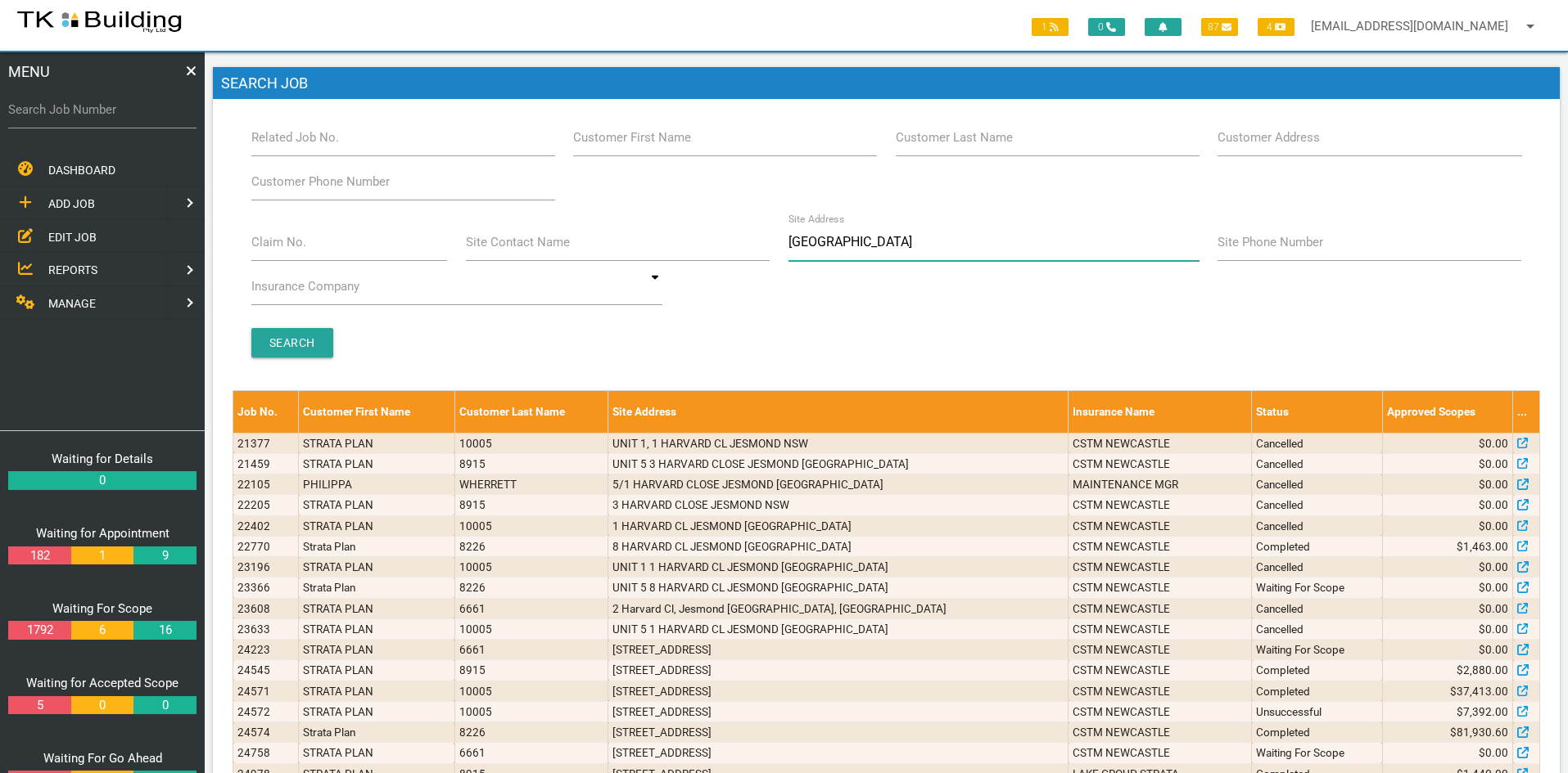
drag, startPoint x: 841, startPoint y: 245, endPoint x: 783, endPoint y: 248, distance: 58.1
click at [783, 248] on div "Site Address [GEOGRAPHIC_DATA]" at bounding box center [993, 245] width 430 height 44
click at [381, 140] on input "Related Job No." at bounding box center [402, 137] width 304 height 38
type input "28118"
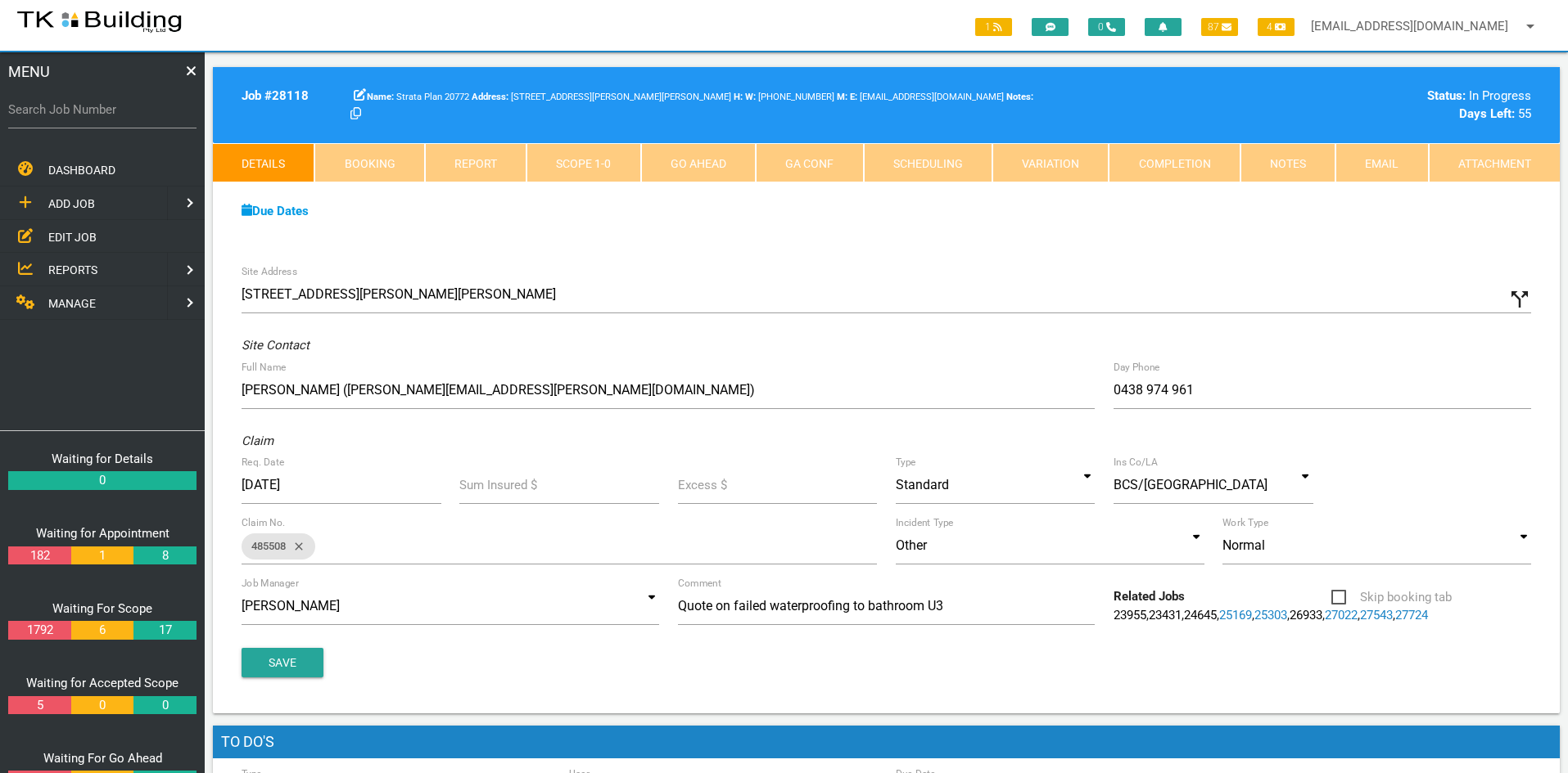
click at [587, 170] on link "Scope 1 - 0" at bounding box center [582, 163] width 114 height 40
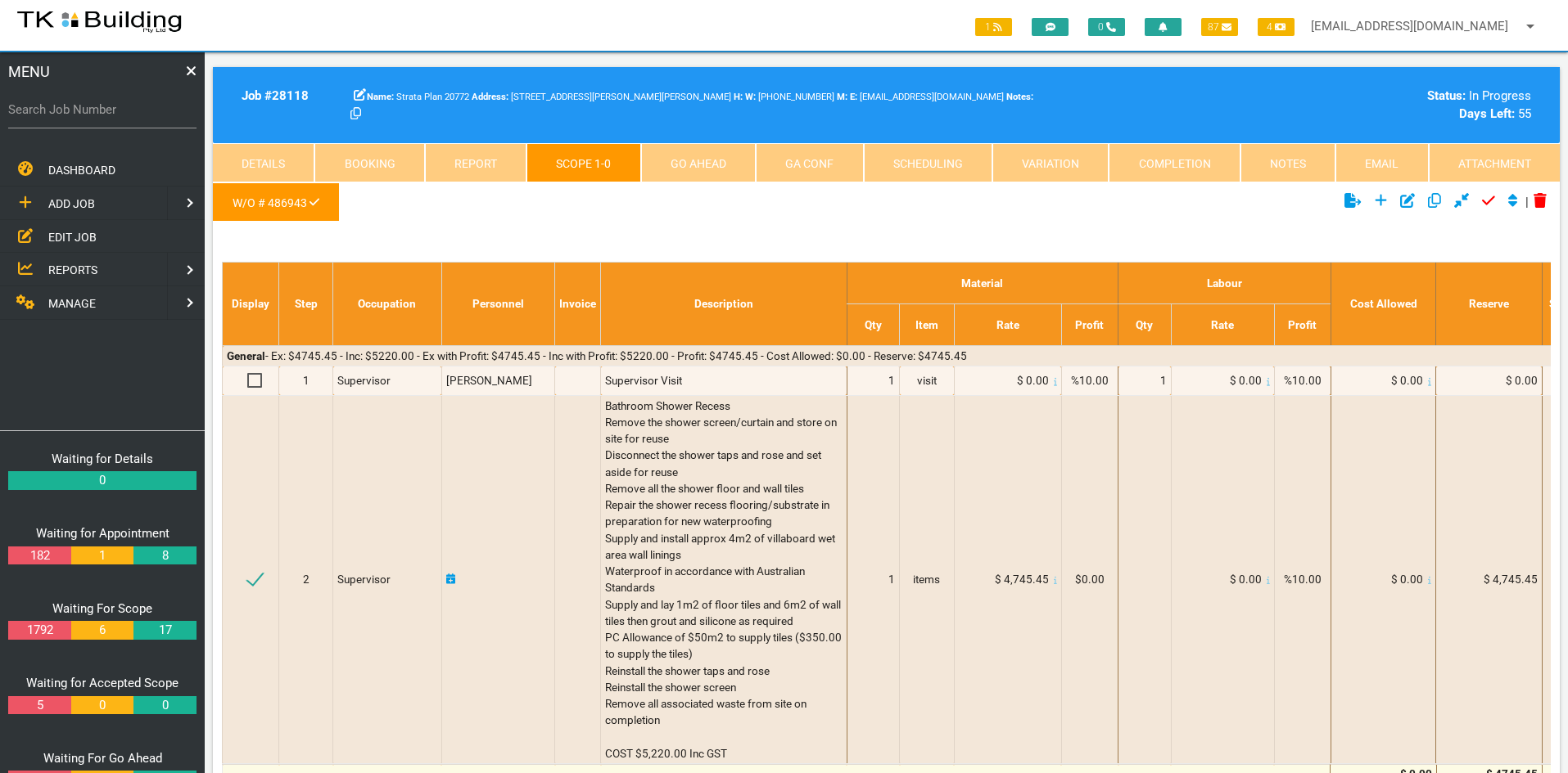
click at [1283, 166] on link "Notes" at bounding box center [1287, 163] width 95 height 40
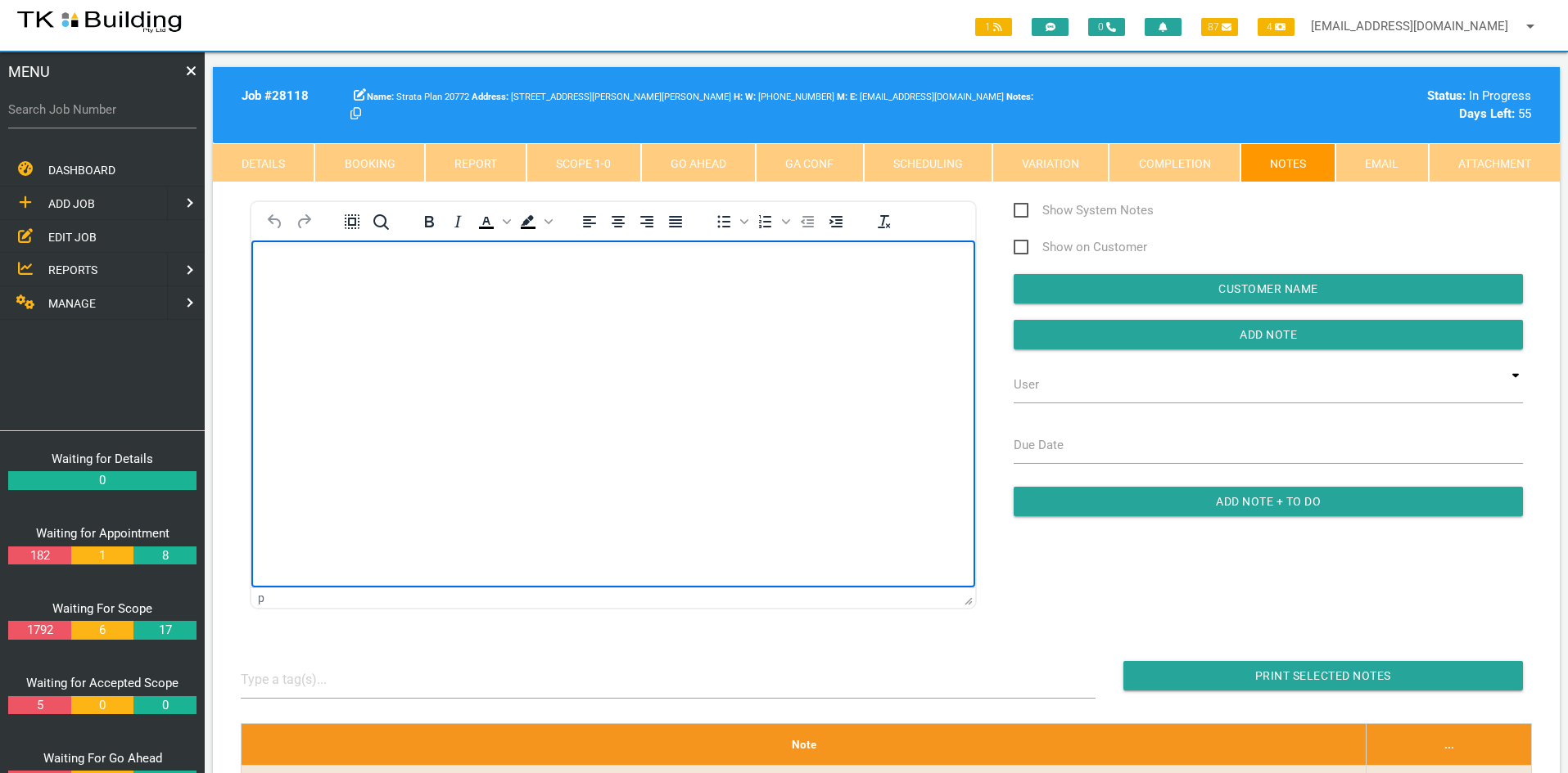
click at [517, 315] on html at bounding box center [613, 277] width 724 height 74
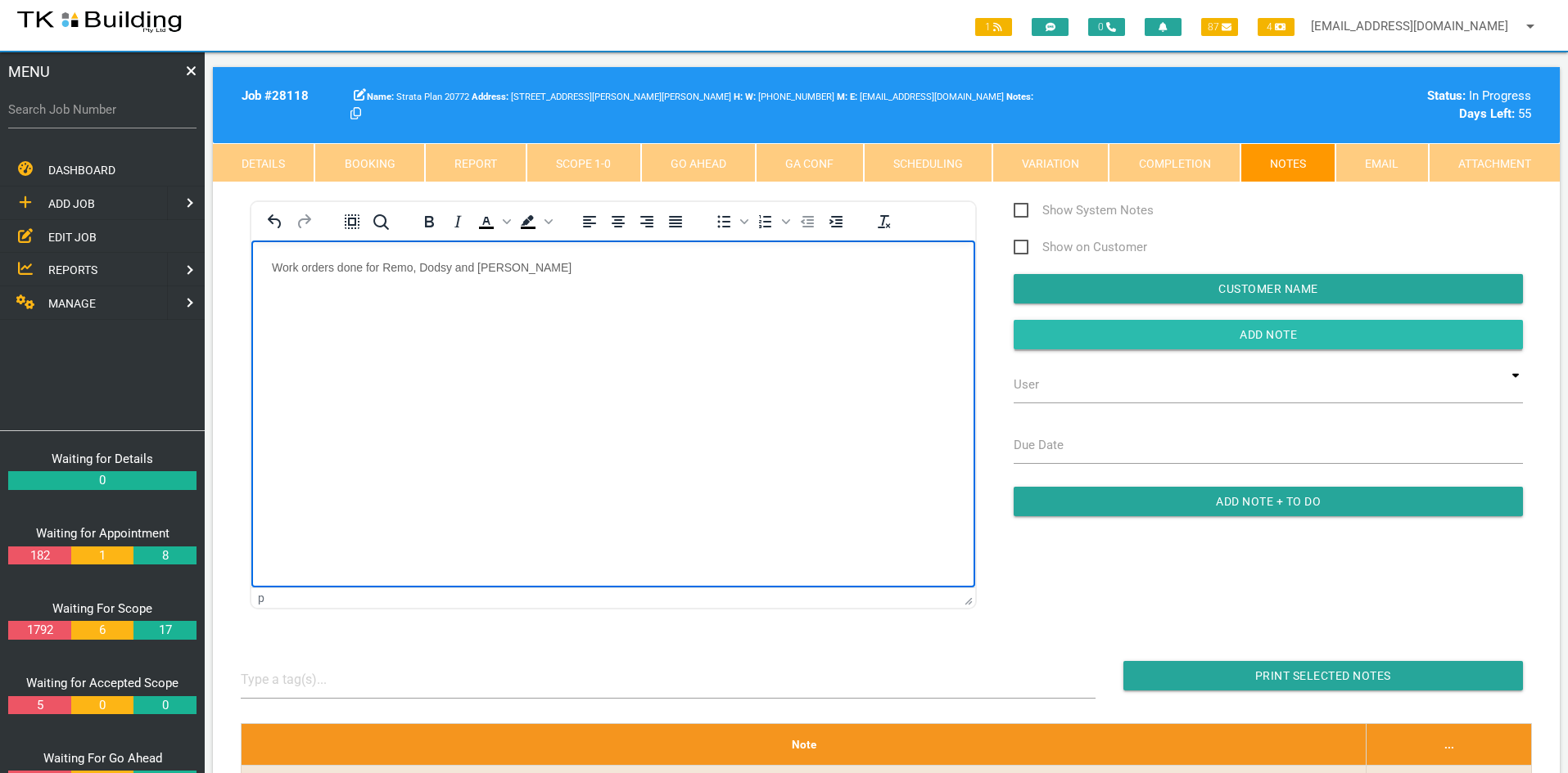
click at [1199, 336] on input "Add Note" at bounding box center [1267, 335] width 509 height 30
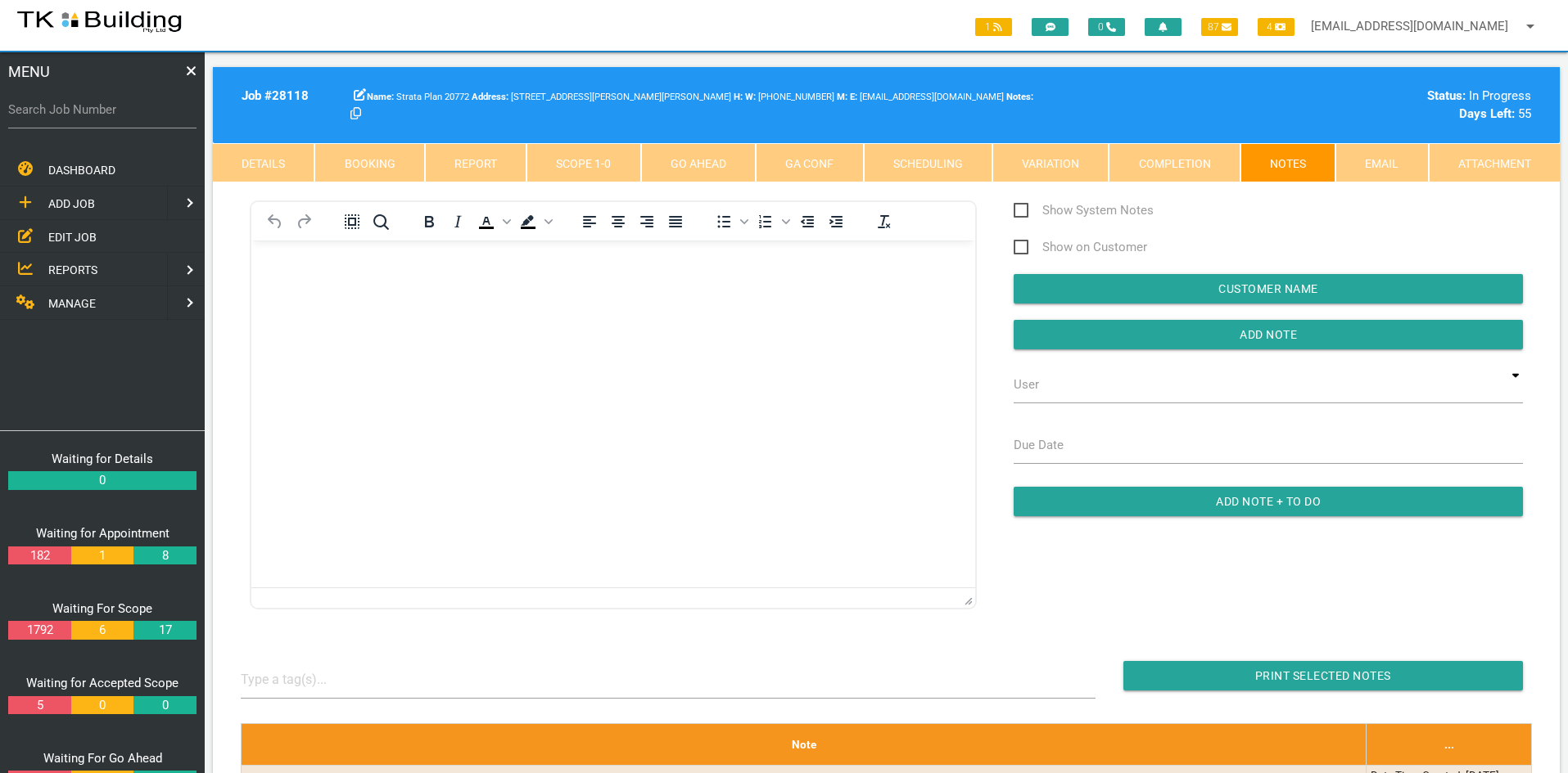
click at [262, 159] on link "Details" at bounding box center [263, 163] width 102 height 40
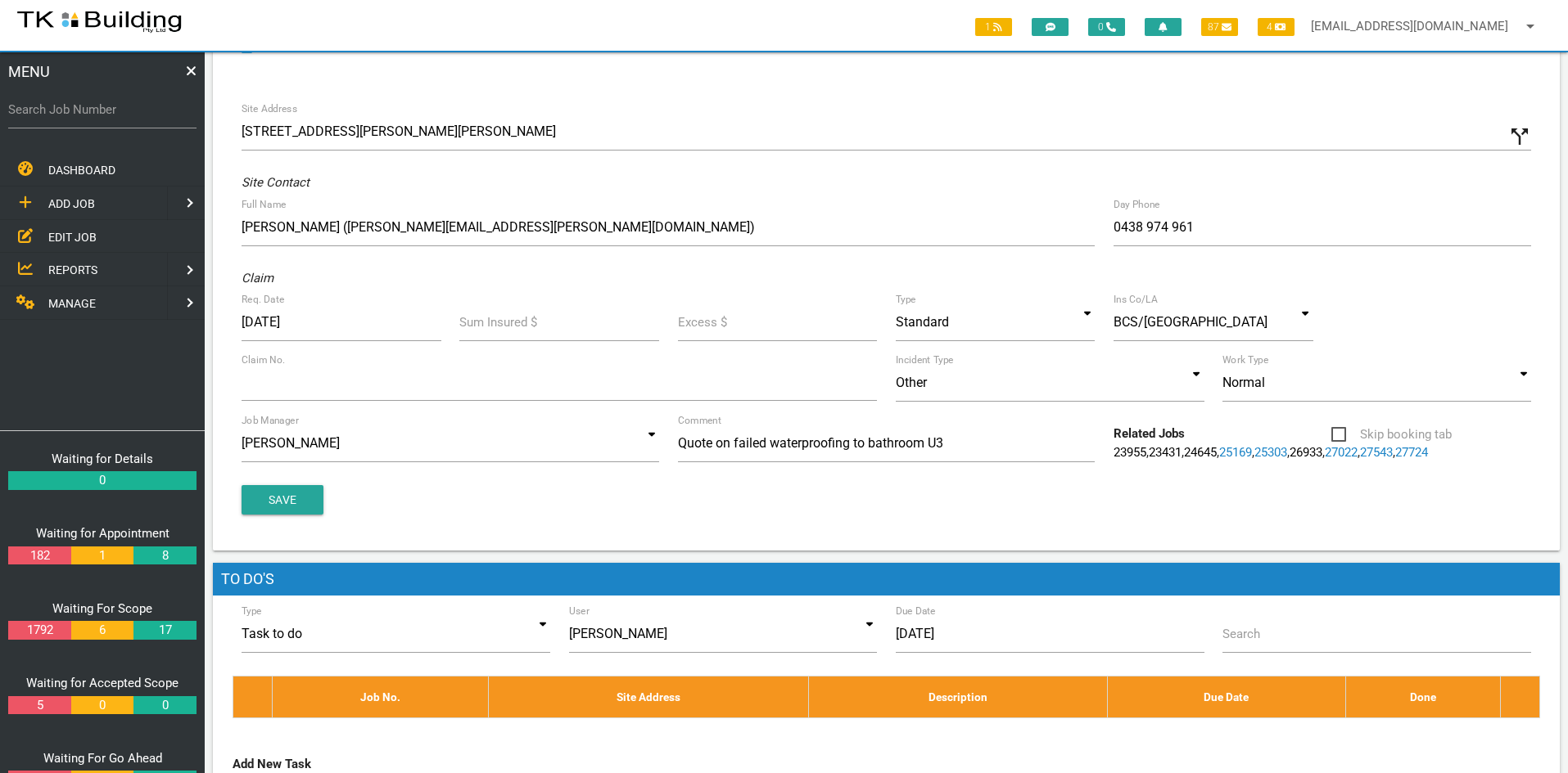
scroll to position [164, 0]
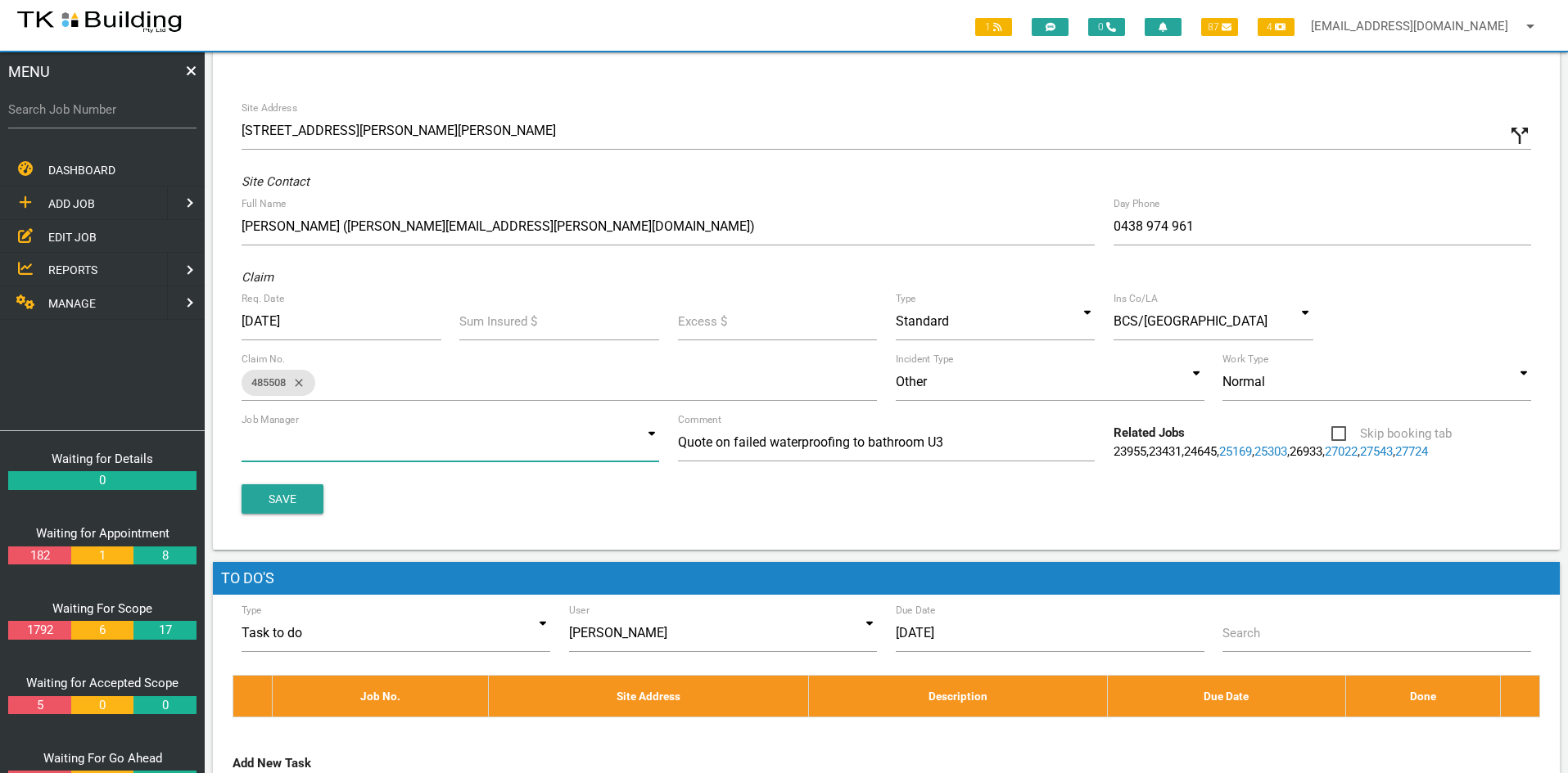
click at [620, 440] on input at bounding box center [450, 443] width 417 height 38
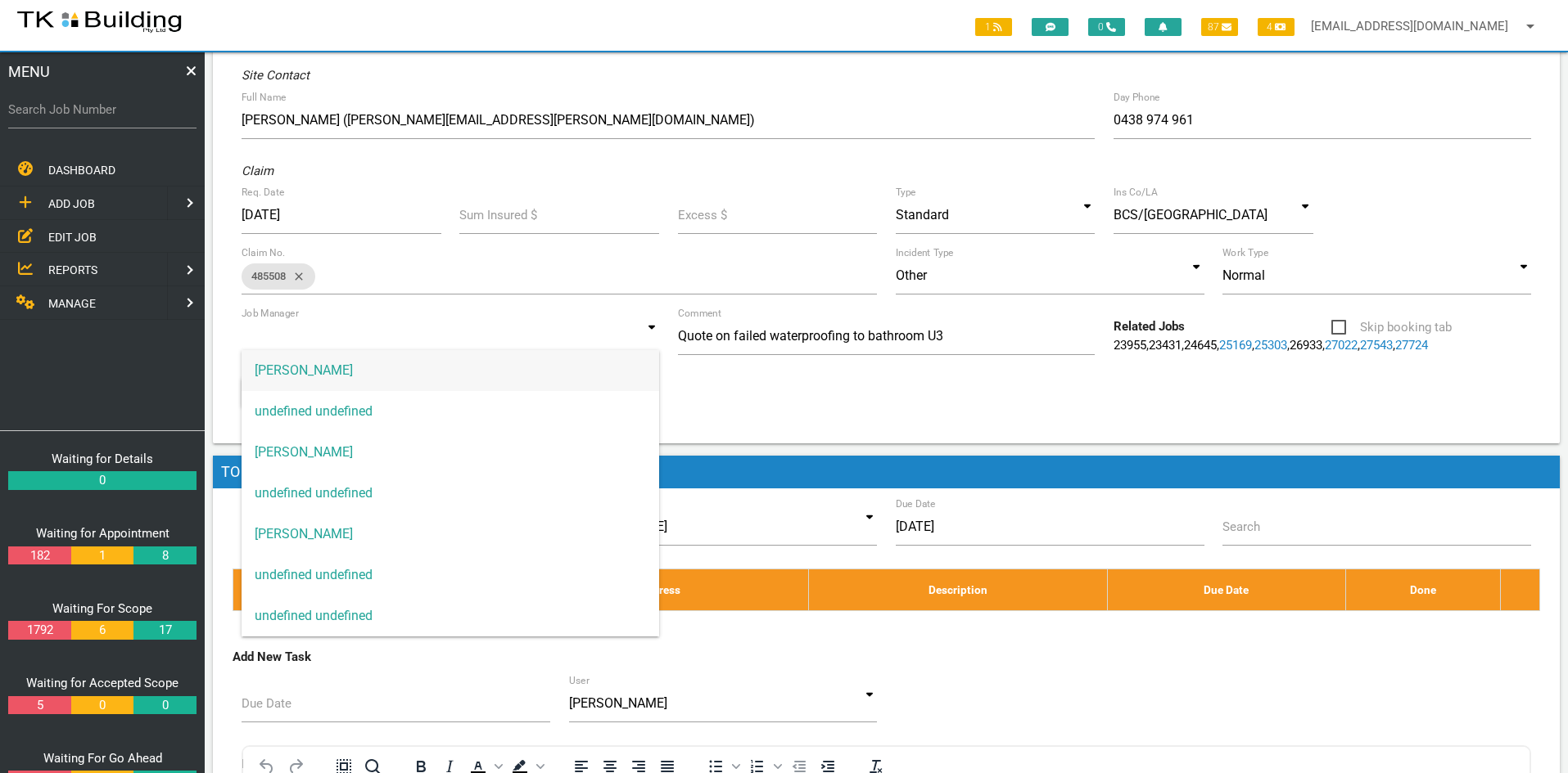
scroll to position [245, 0]
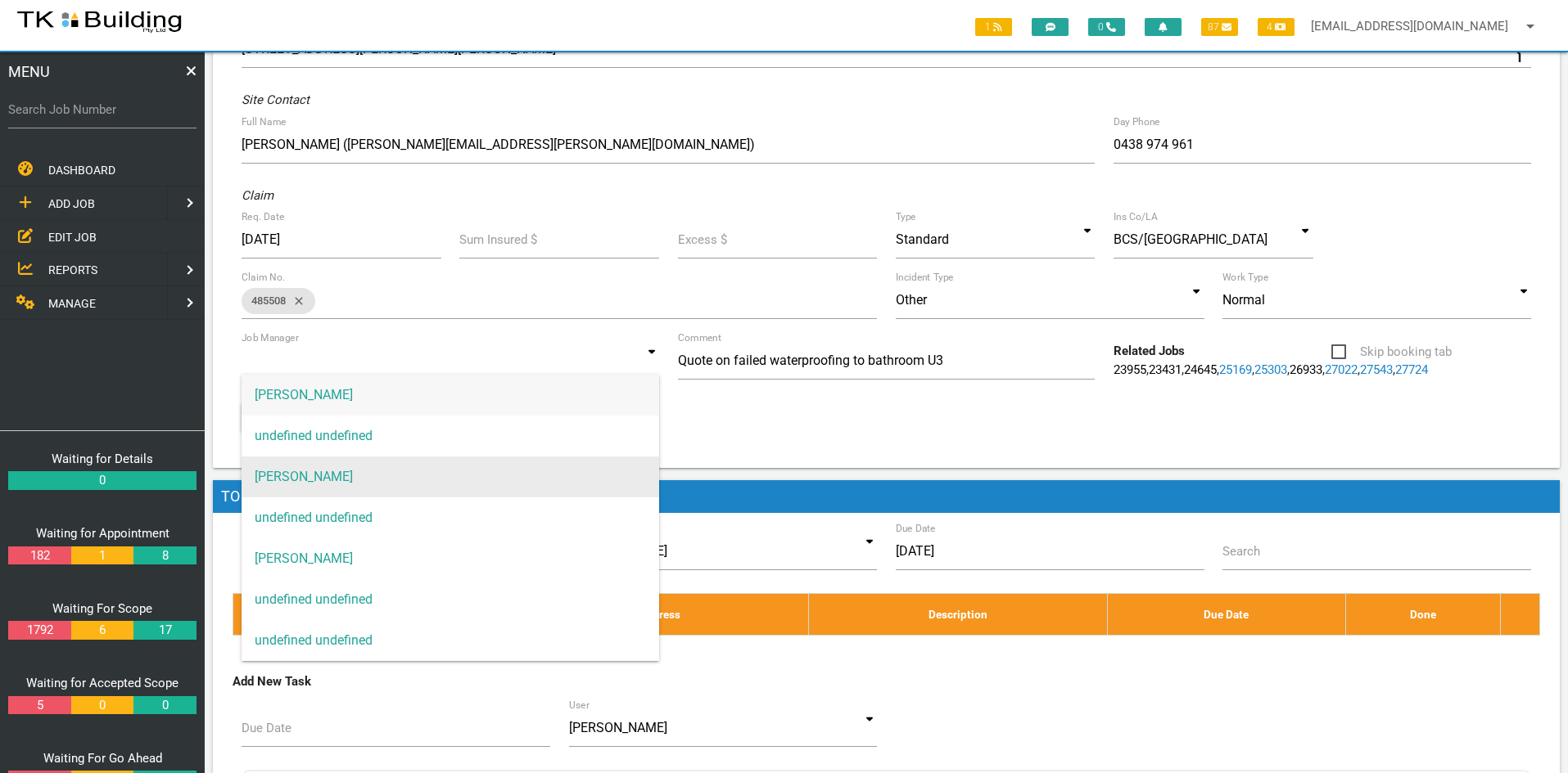
click at [334, 479] on span "[PERSON_NAME]" at bounding box center [450, 476] width 417 height 41
type input "[PERSON_NAME]"
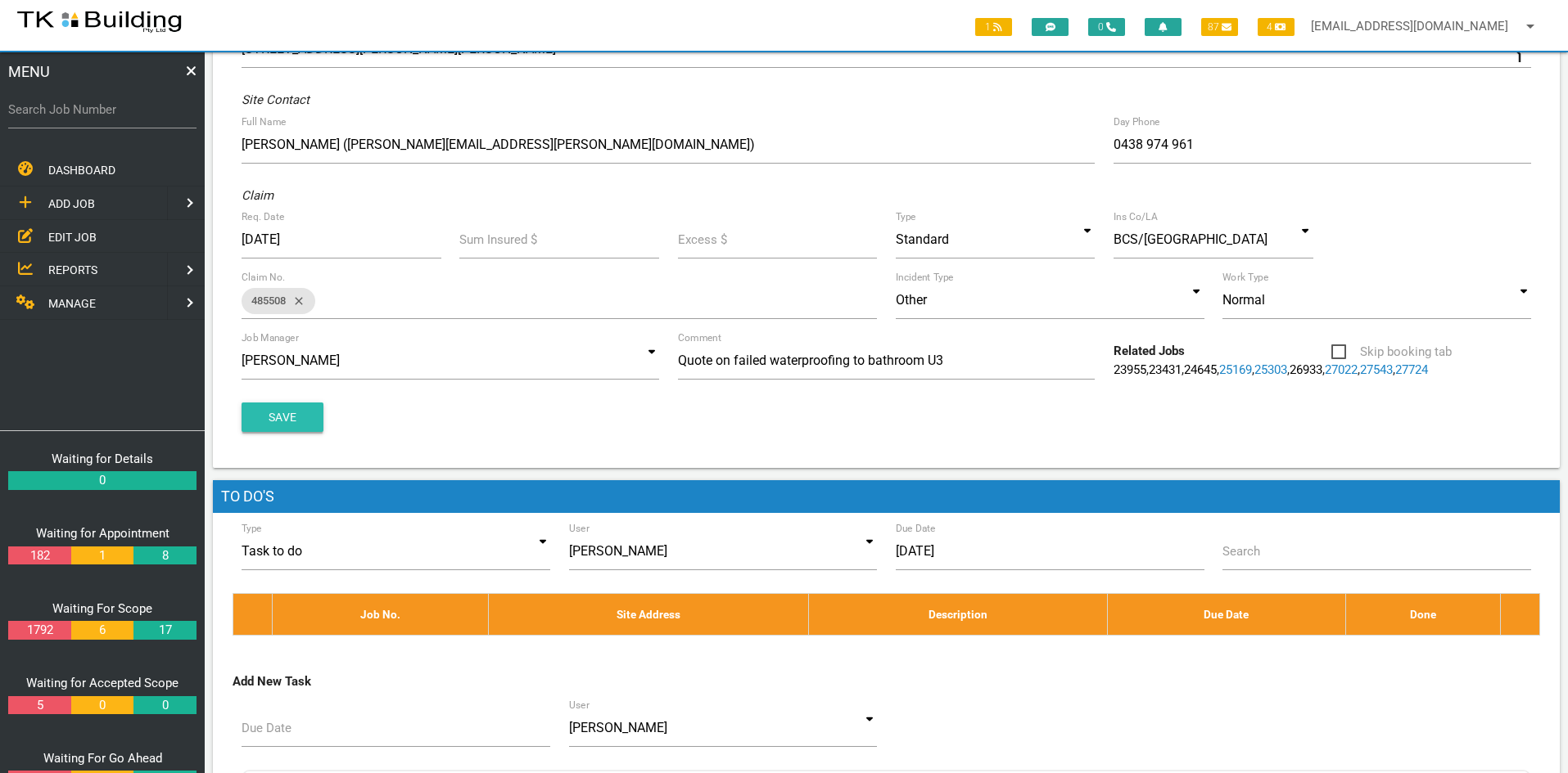
click at [291, 424] on button "Save" at bounding box center [282, 417] width 82 height 30
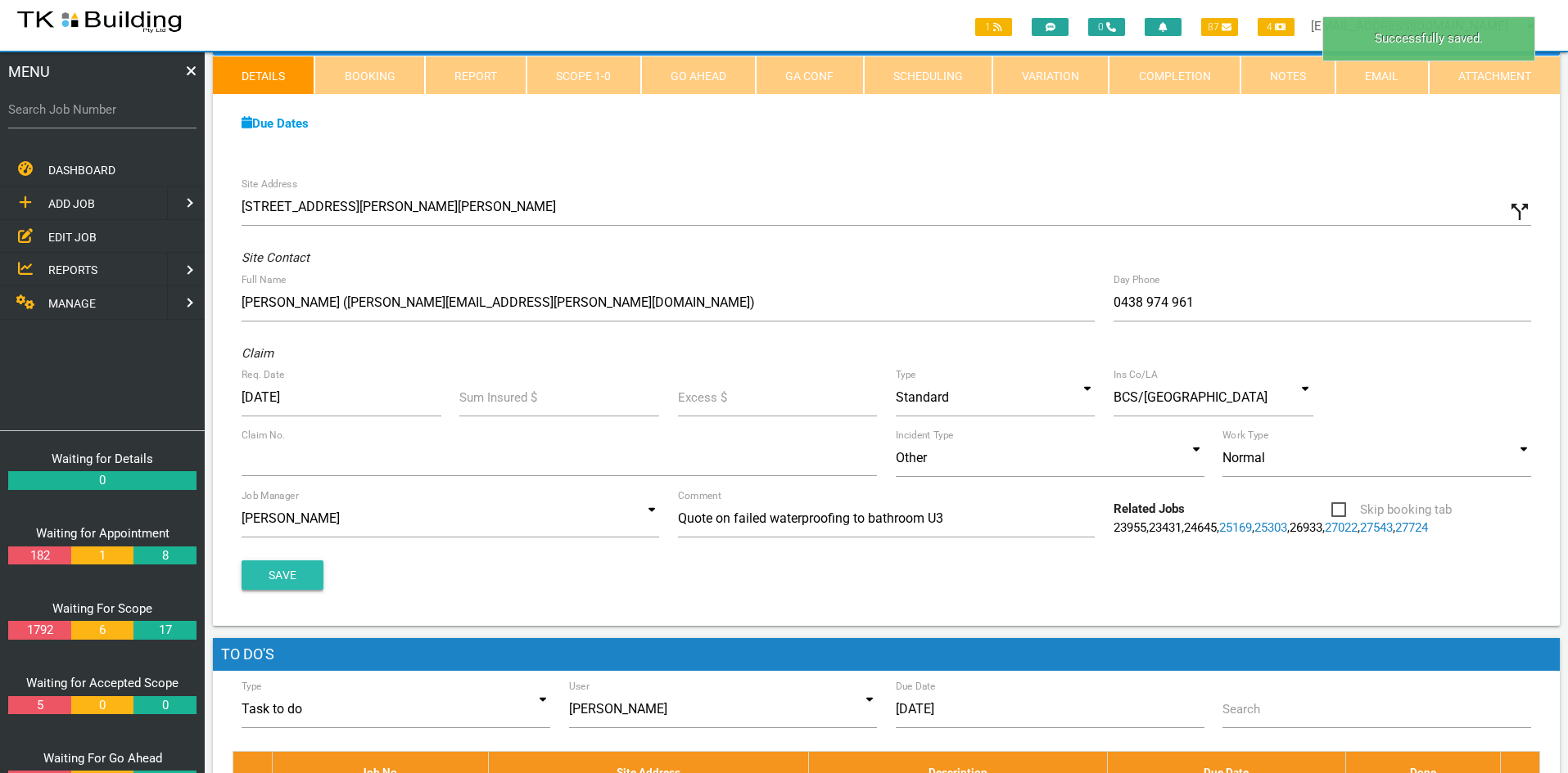
scroll to position [0, 0]
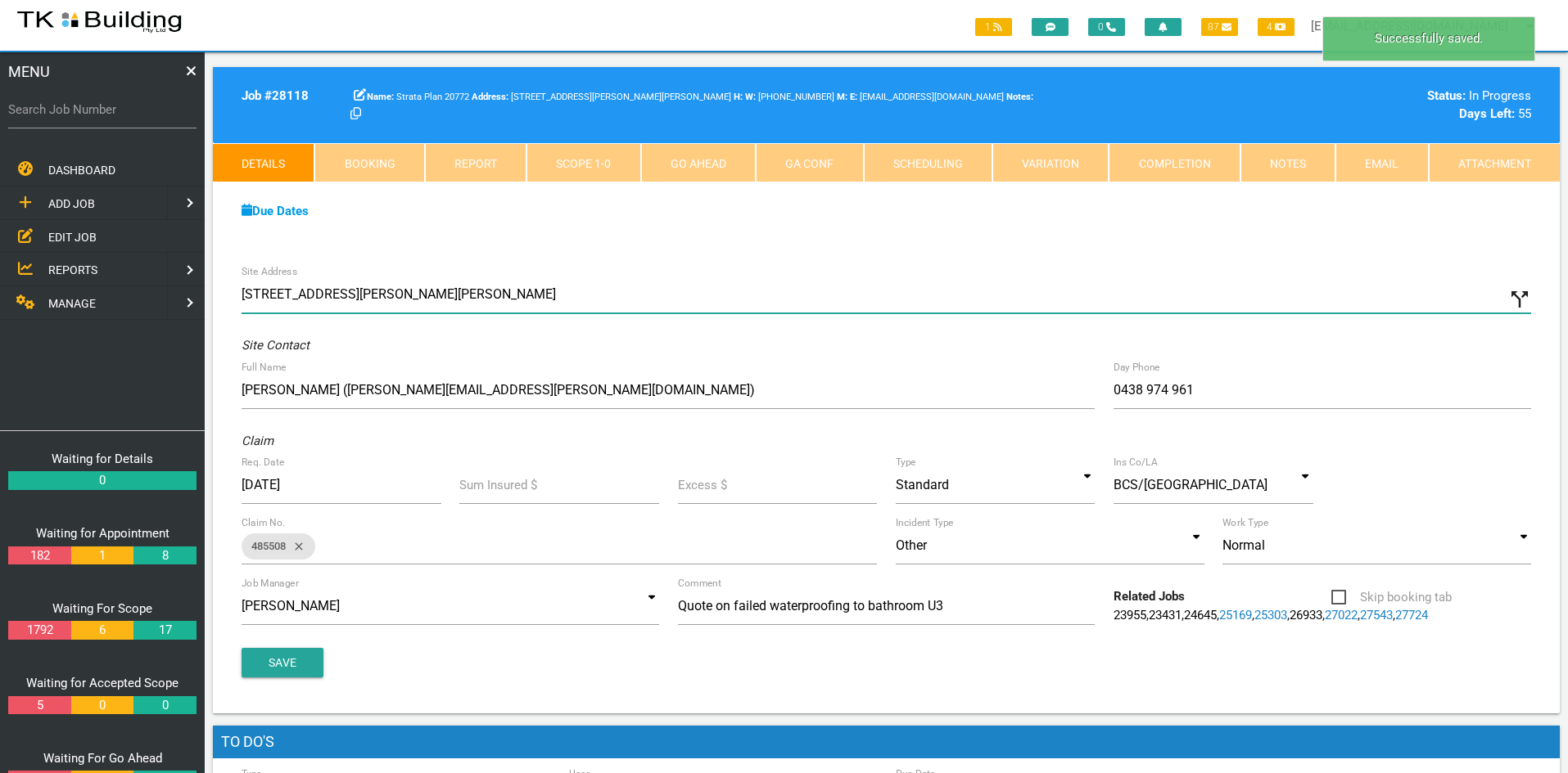
click at [699, 280] on input "[STREET_ADDRESS][PERSON_NAME][PERSON_NAME]" at bounding box center [886, 295] width 1289 height 38
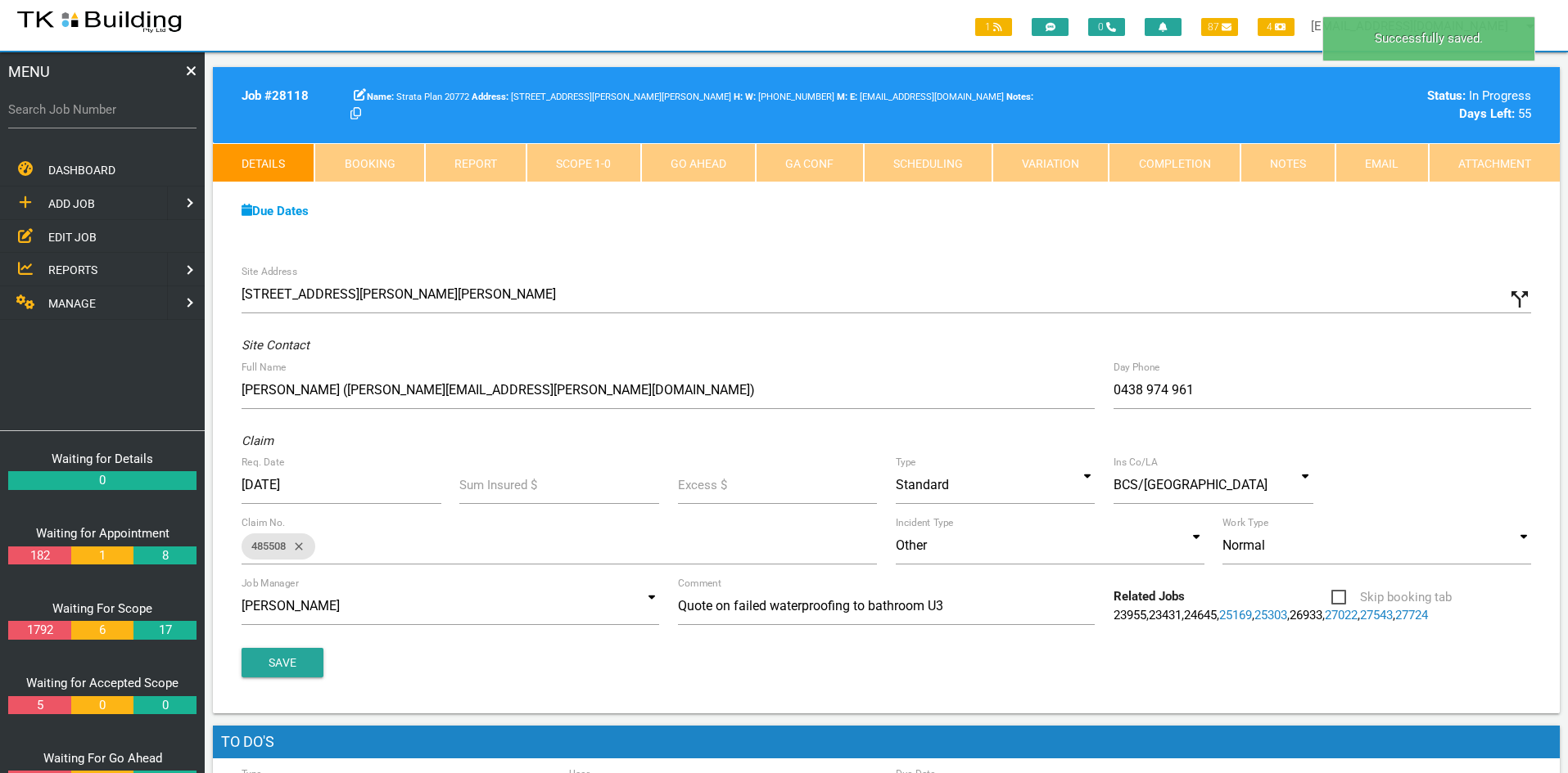
click at [1281, 151] on link "Notes" at bounding box center [1287, 163] width 95 height 40
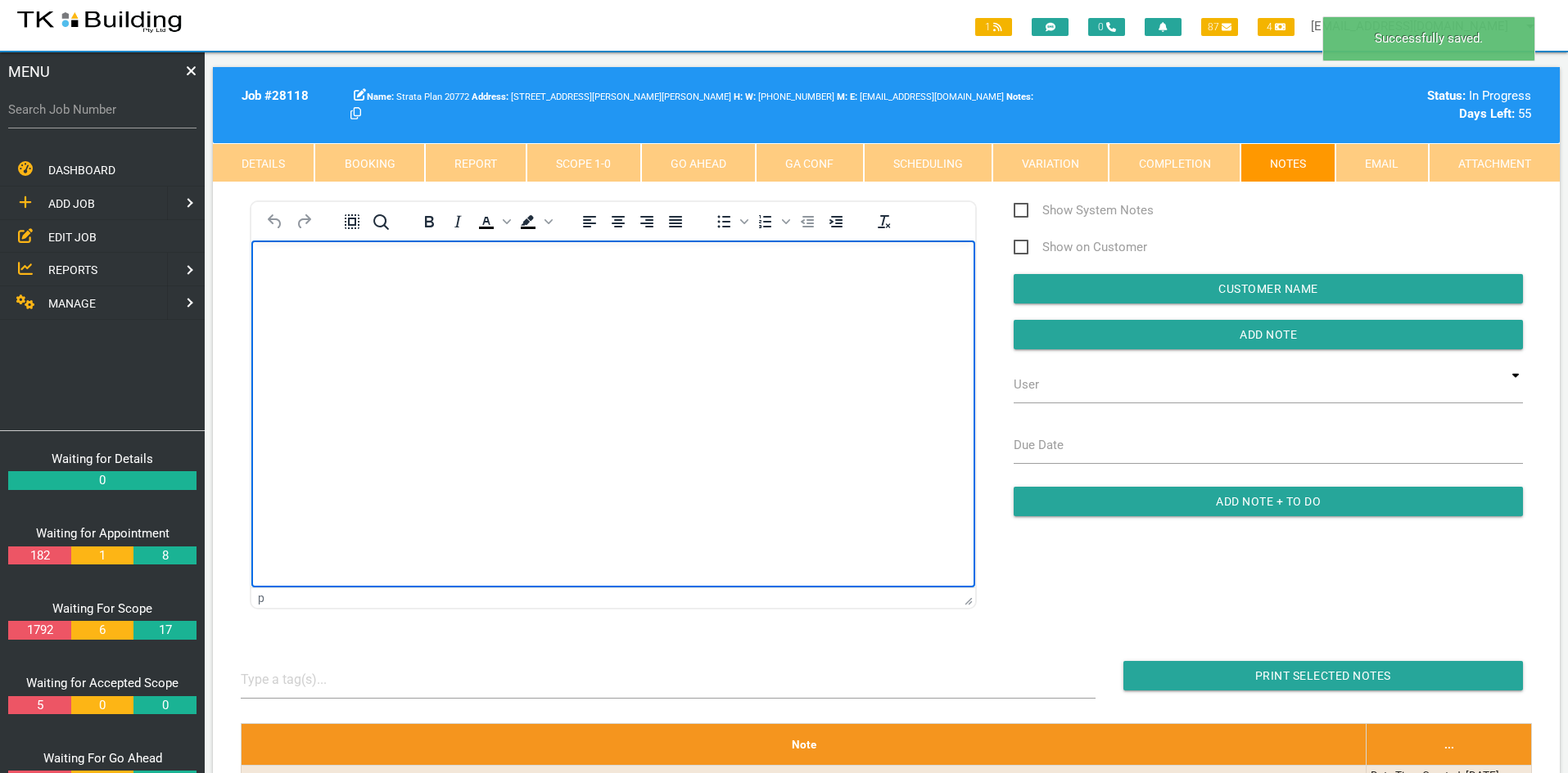
click at [502, 315] on html at bounding box center [613, 277] width 724 height 74
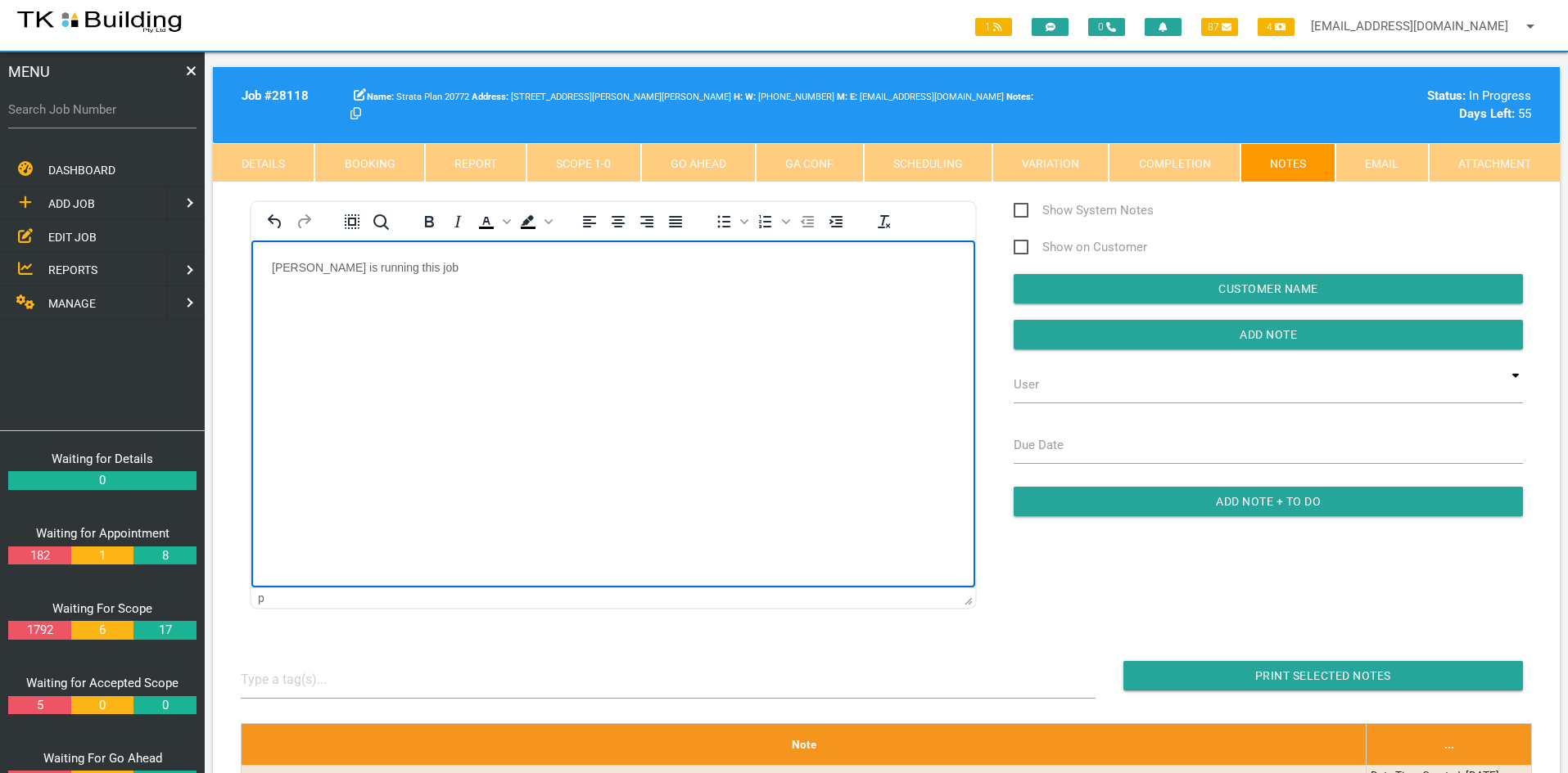
click at [570, 315] on html "[PERSON_NAME] is running this job" at bounding box center [613, 277] width 724 height 74
click at [1251, 326] on input "Add Note" at bounding box center [1267, 335] width 509 height 30
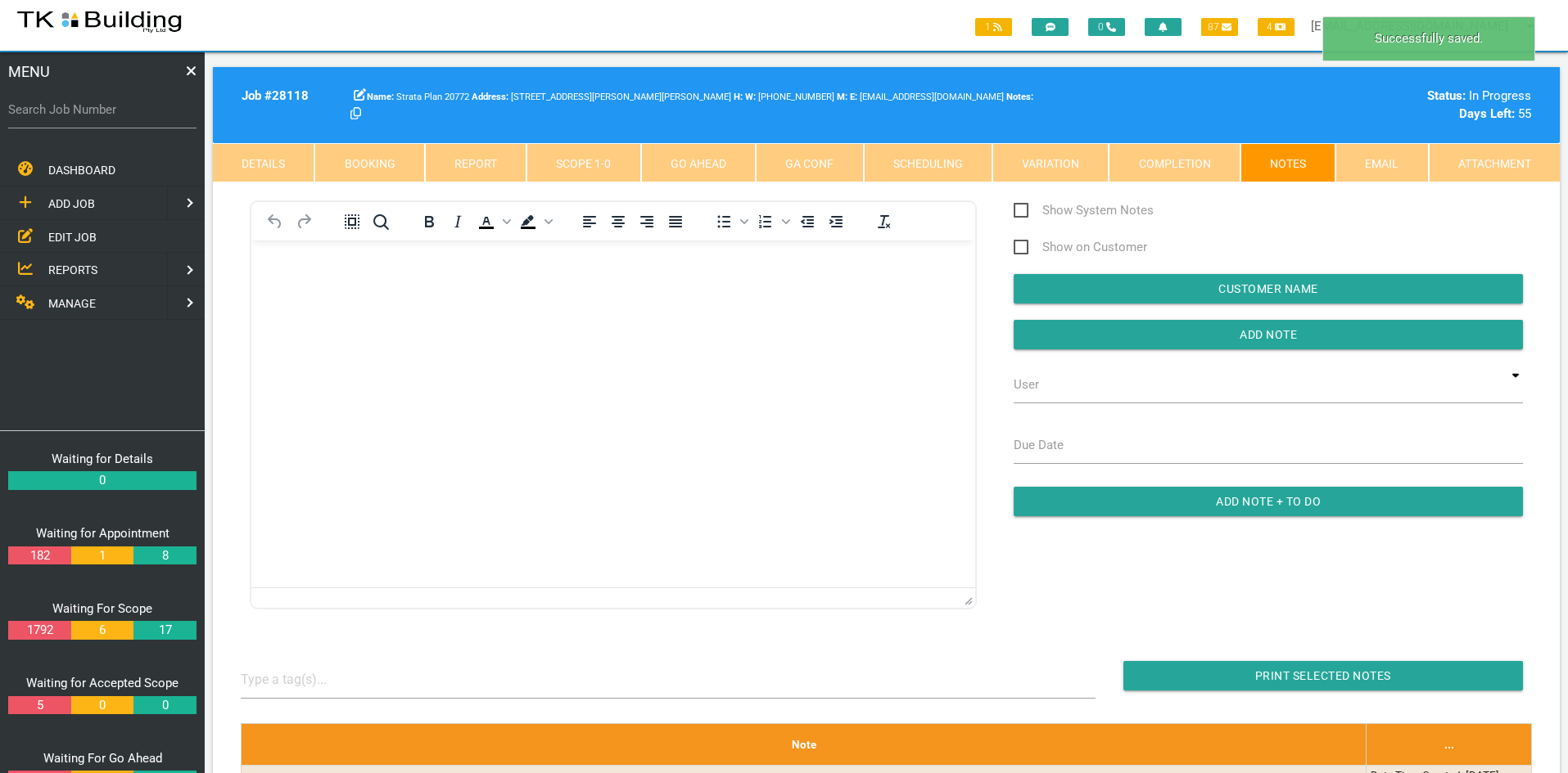
click at [590, 315] on html at bounding box center [613, 277] width 724 height 74
